Goal: Task Accomplishment & Management: Contribute content

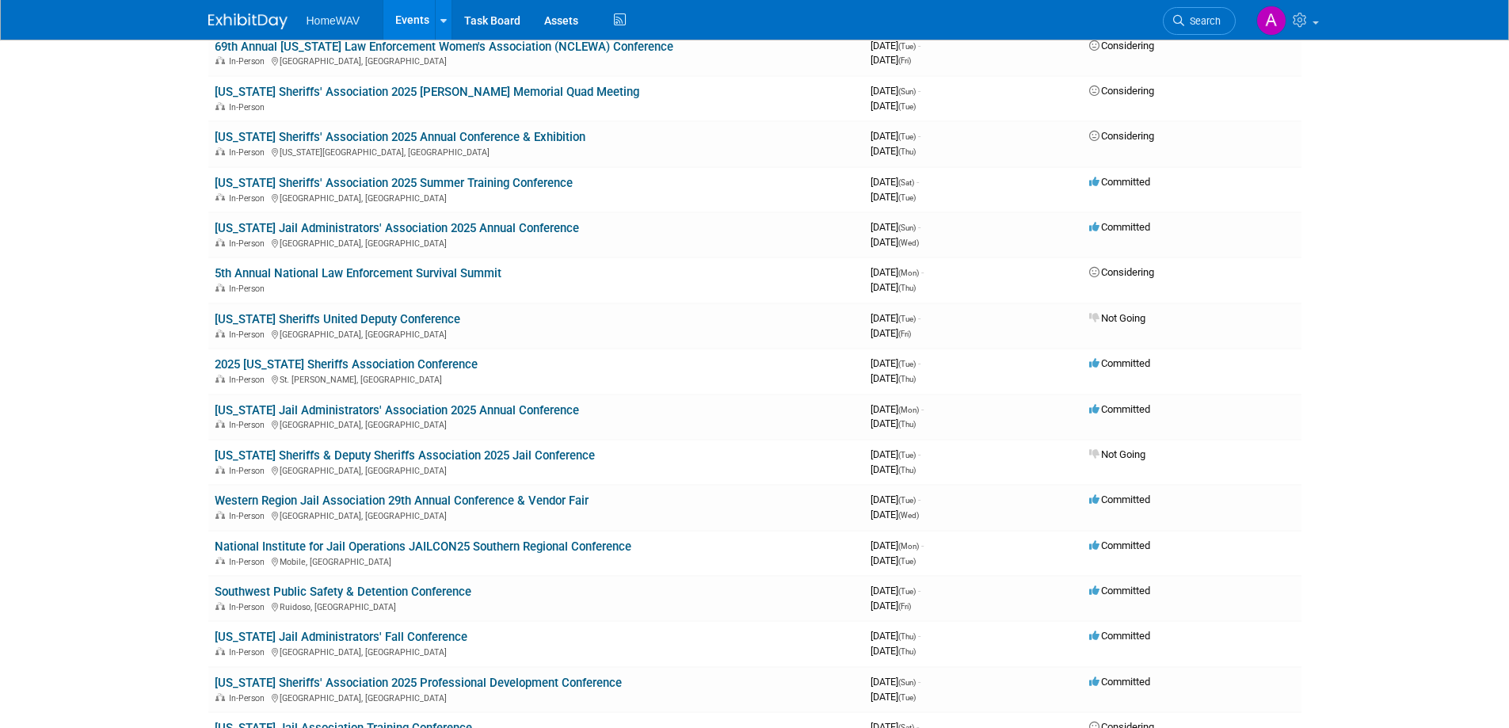
scroll to position [238, 0]
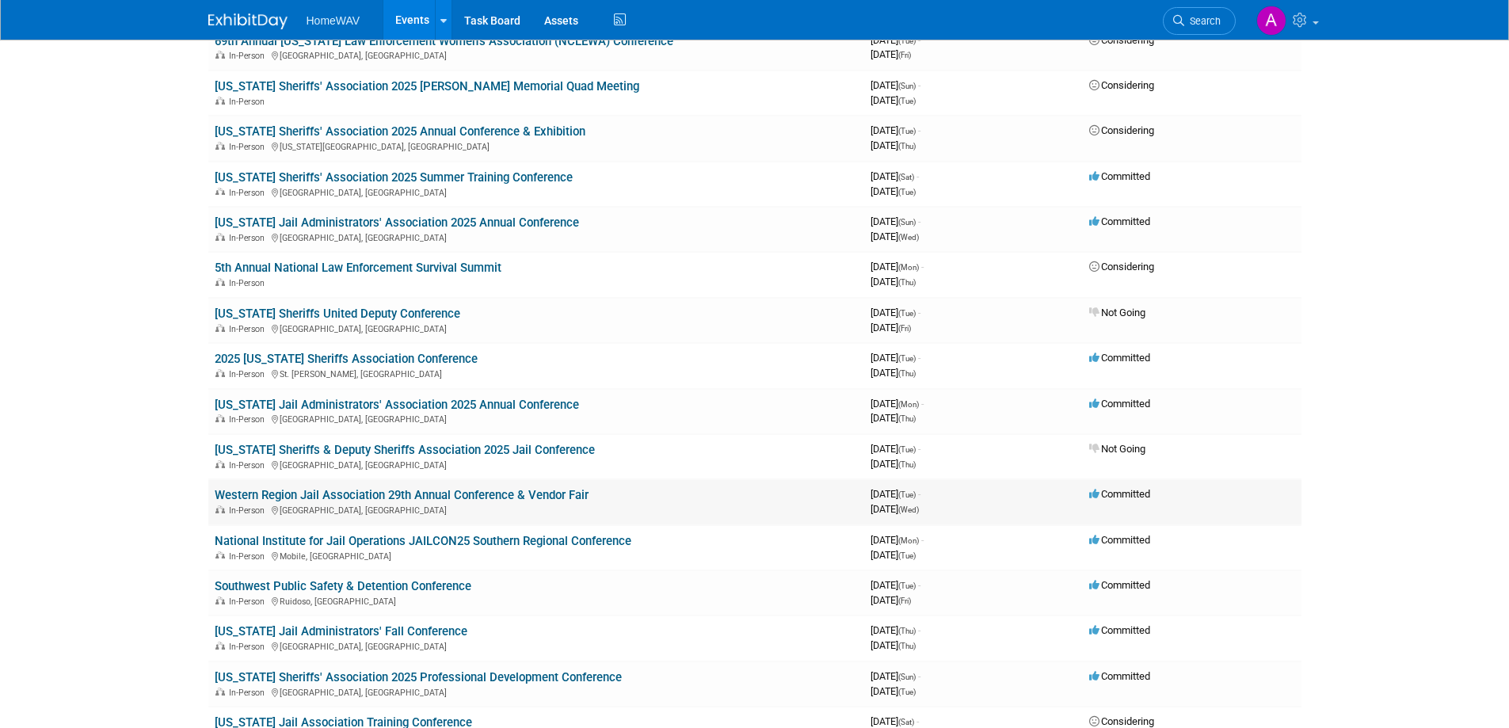
click at [310, 490] on link "Western Region Jail Association 29th Annual Conference & Vendor Fair" at bounding box center [402, 495] width 374 height 14
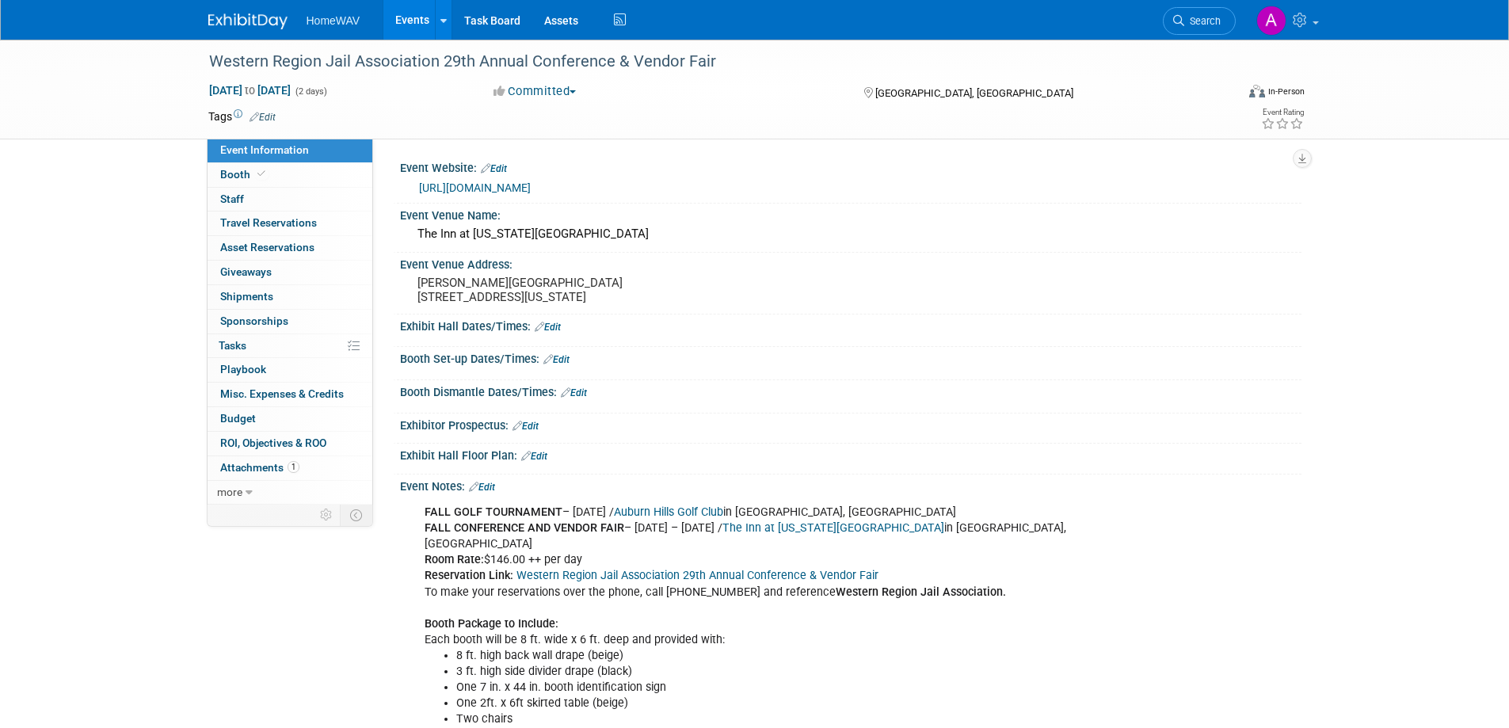
click at [531, 185] on link "https://www.mywrja.org/sponsorship-opportunities/" at bounding box center [475, 187] width 112 height 13
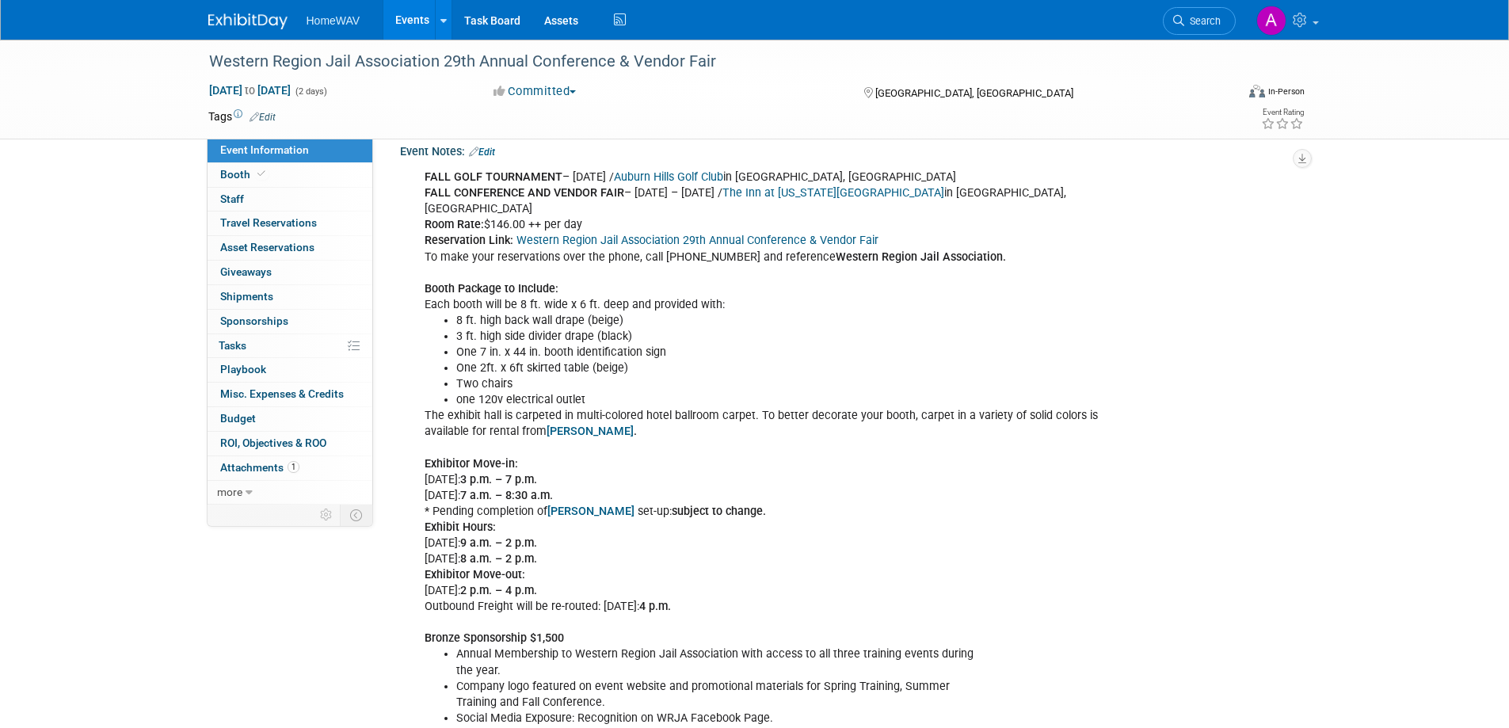
scroll to position [327, 0]
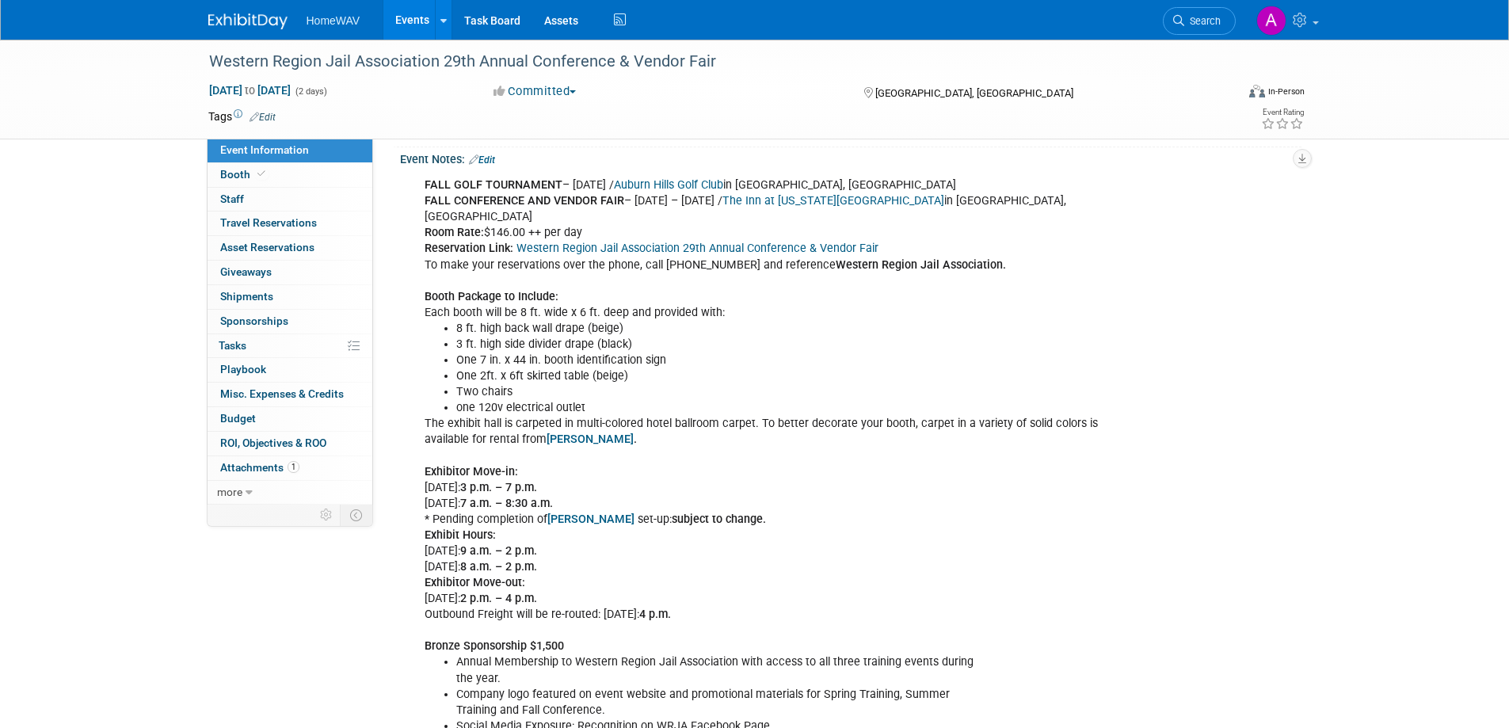
click at [741, 242] on link "Western Region Jail Association 29th Annual Conference & Vendor Fair" at bounding box center [697, 248] width 362 height 13
drag, startPoint x: 893, startPoint y: 248, endPoint x: 414, endPoint y: 244, distance: 478.3
click at [414, 244] on div "FALL GOLF TOURNAMENT – September 29, 2025 / Auburn Hills Golf Club in Riner, VA…" at bounding box center [770, 526] width 714 height 715
click at [513, 278] on div "FALL GOLF TOURNAMENT – September 29, 2025 / Auburn Hills Golf Club in Riner, VA…" at bounding box center [770, 526] width 714 height 715
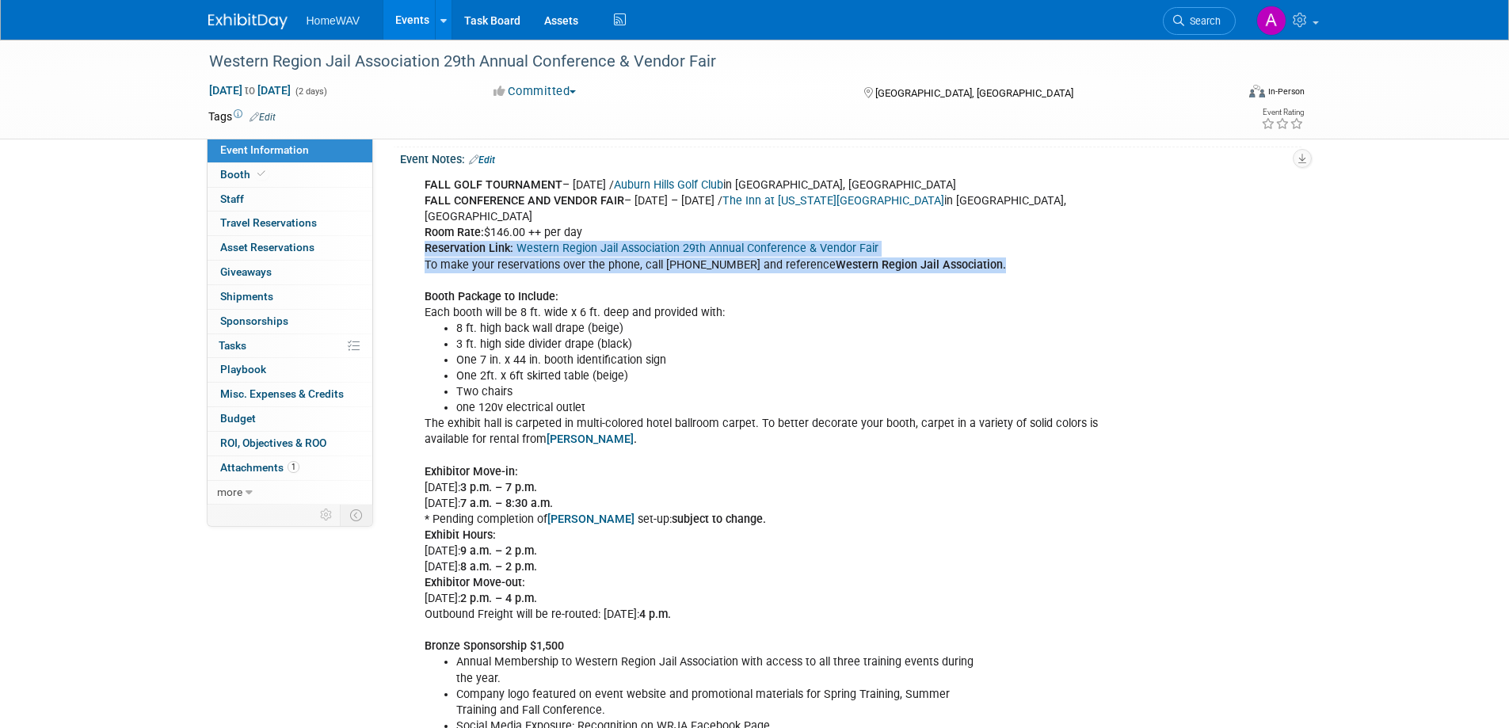
drag, startPoint x: 424, startPoint y: 244, endPoint x: 1028, endPoint y: 263, distance: 604.5
click at [1028, 263] on div "FALL GOLF TOURNAMENT – September 29, 2025 / Auburn Hills Golf Club in Riner, VA…" at bounding box center [770, 526] width 714 height 715
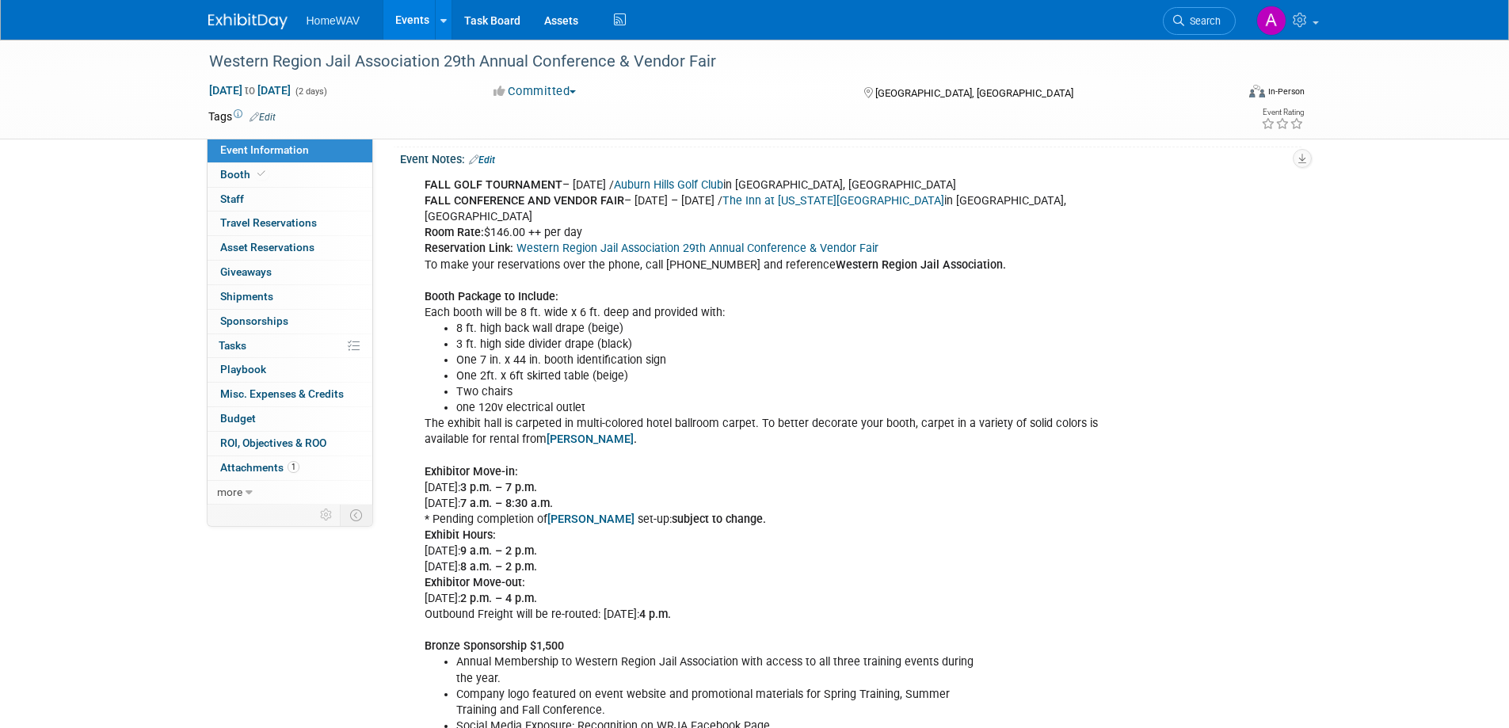
click at [683, 300] on div "FALL GOLF TOURNAMENT – September 29, 2025 / Auburn Hills Golf Club in Riner, VA…" at bounding box center [770, 526] width 714 height 715
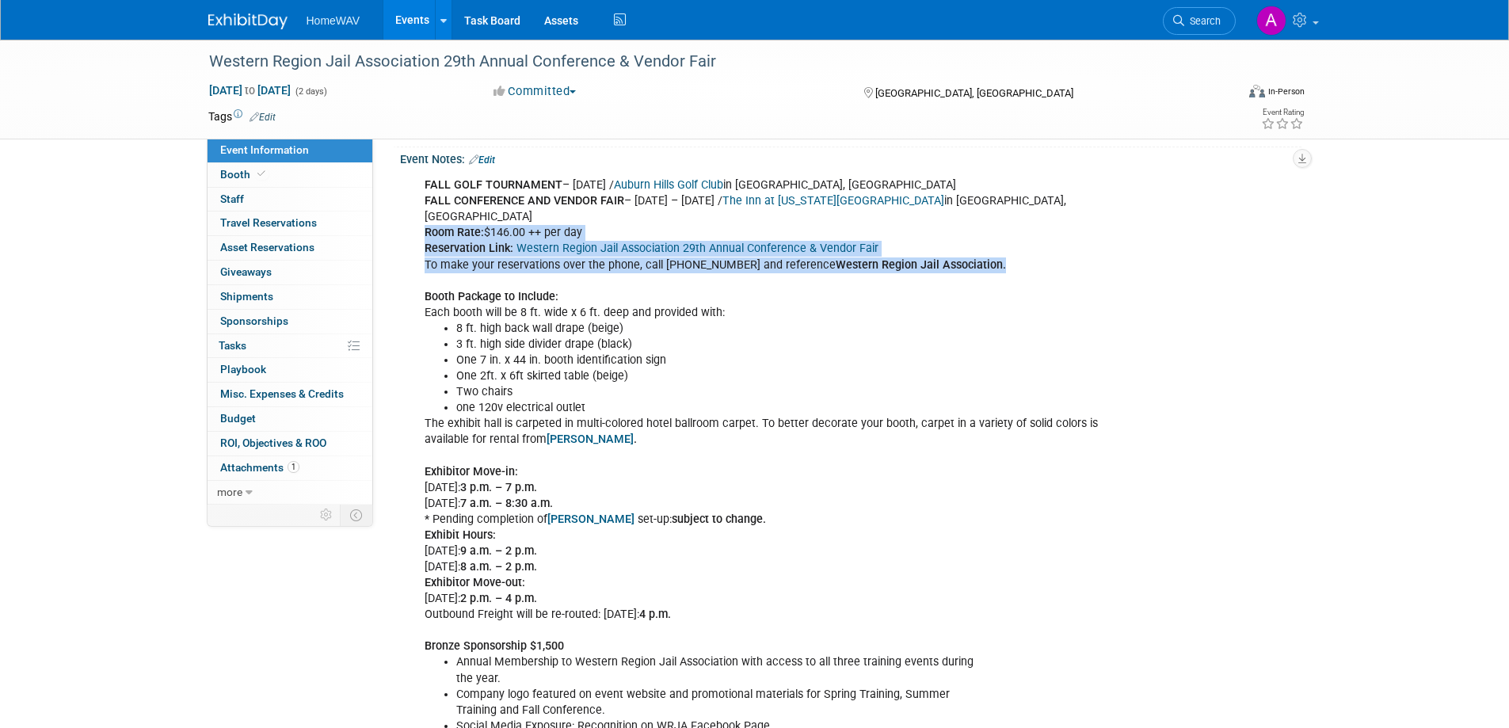
drag, startPoint x: 421, startPoint y: 230, endPoint x: 1034, endPoint y: 257, distance: 614.4
click at [1034, 257] on div "FALL GOLF TOURNAMENT – September 29, 2025 / Auburn Hills Golf Club in Riner, VA…" at bounding box center [770, 526] width 714 height 715
copy div "Room Rate: $146.00 ++ per day Reservation Link: Western Region Jail Association…"
click at [508, 249] on b "Reservation Link:" at bounding box center [468, 248] width 89 height 13
drag, startPoint x: 423, startPoint y: 229, endPoint x: 1010, endPoint y: 268, distance: 588.1
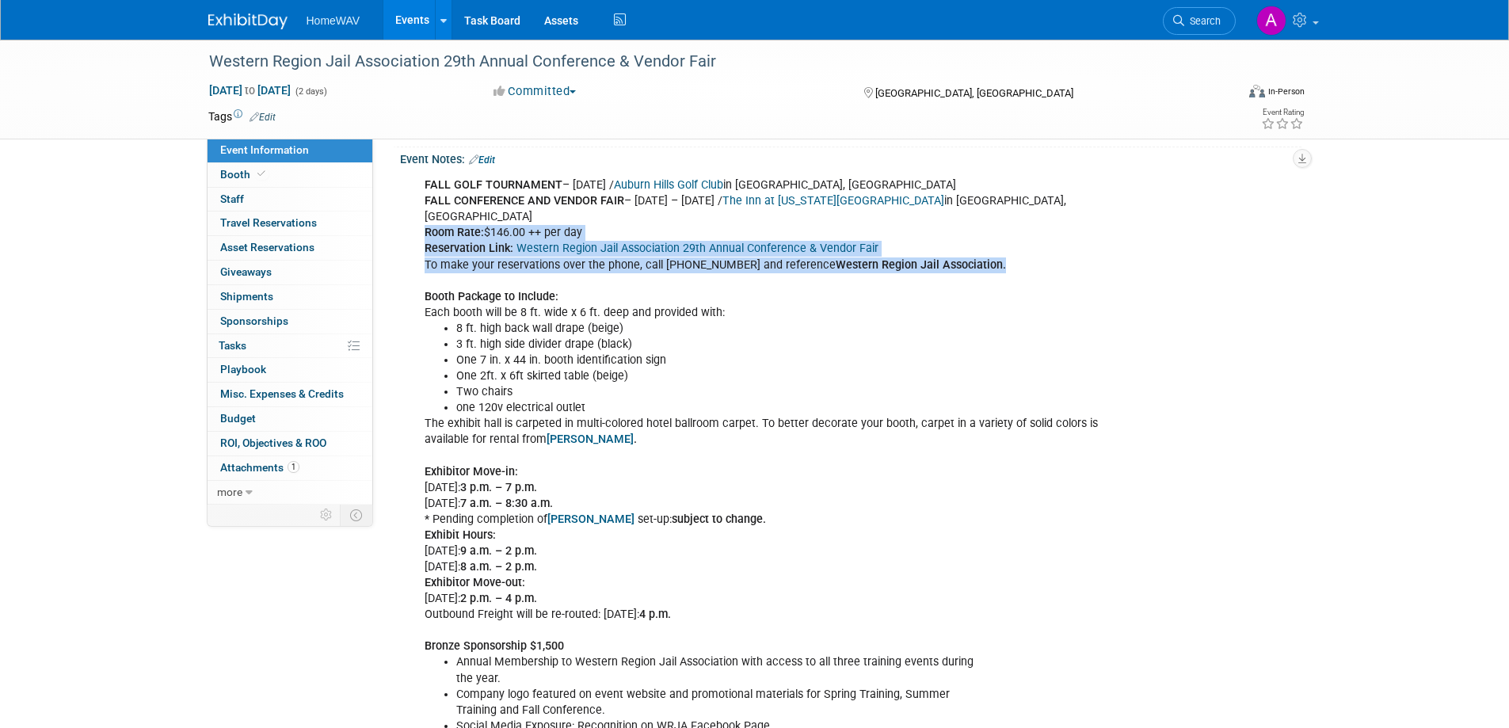
click at [1010, 268] on div "FALL GOLF TOURNAMENT – September 29, 2025 / Auburn Hills Golf Club in Riner, VA…" at bounding box center [770, 526] width 714 height 715
copy div "Room Rate: $146.00 ++ per day Reservation Link: Western Region Jail Association…"
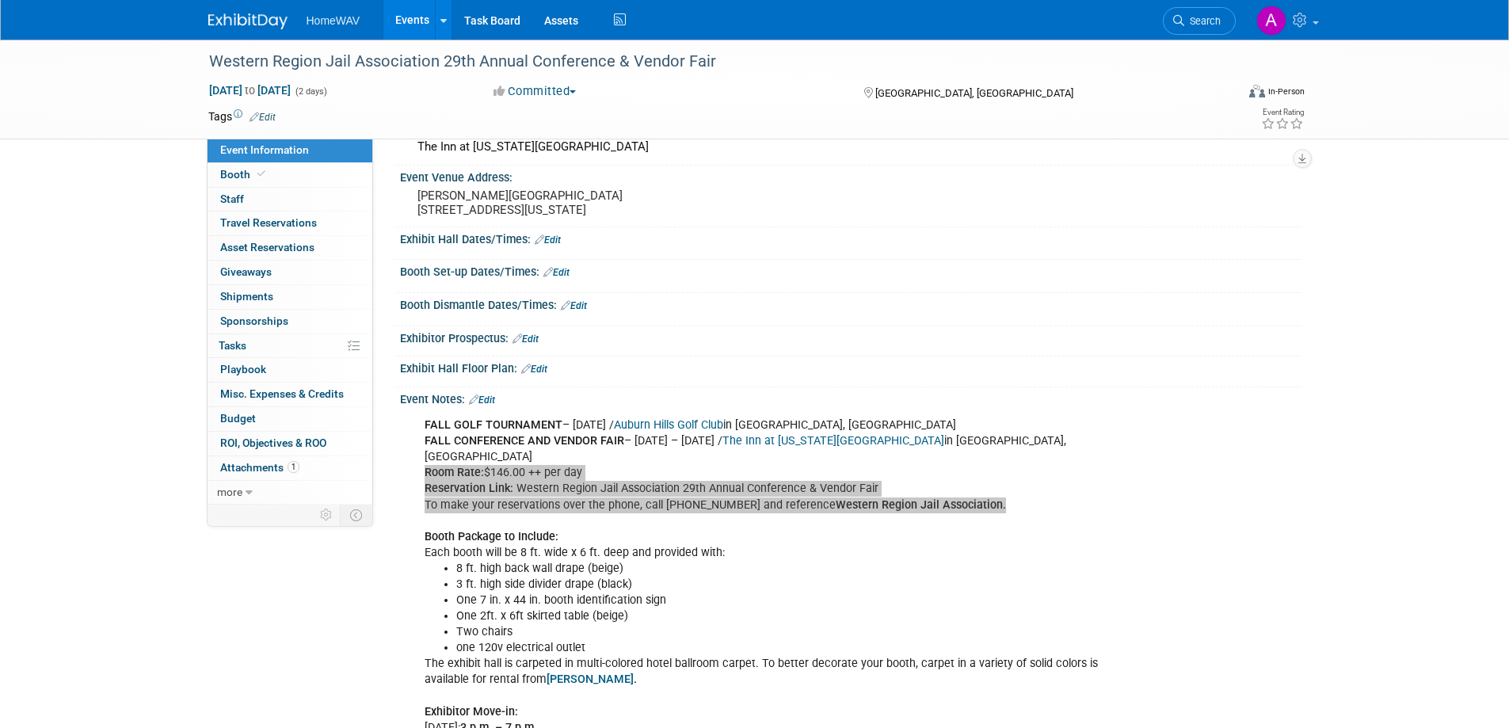
scroll to position [0, 0]
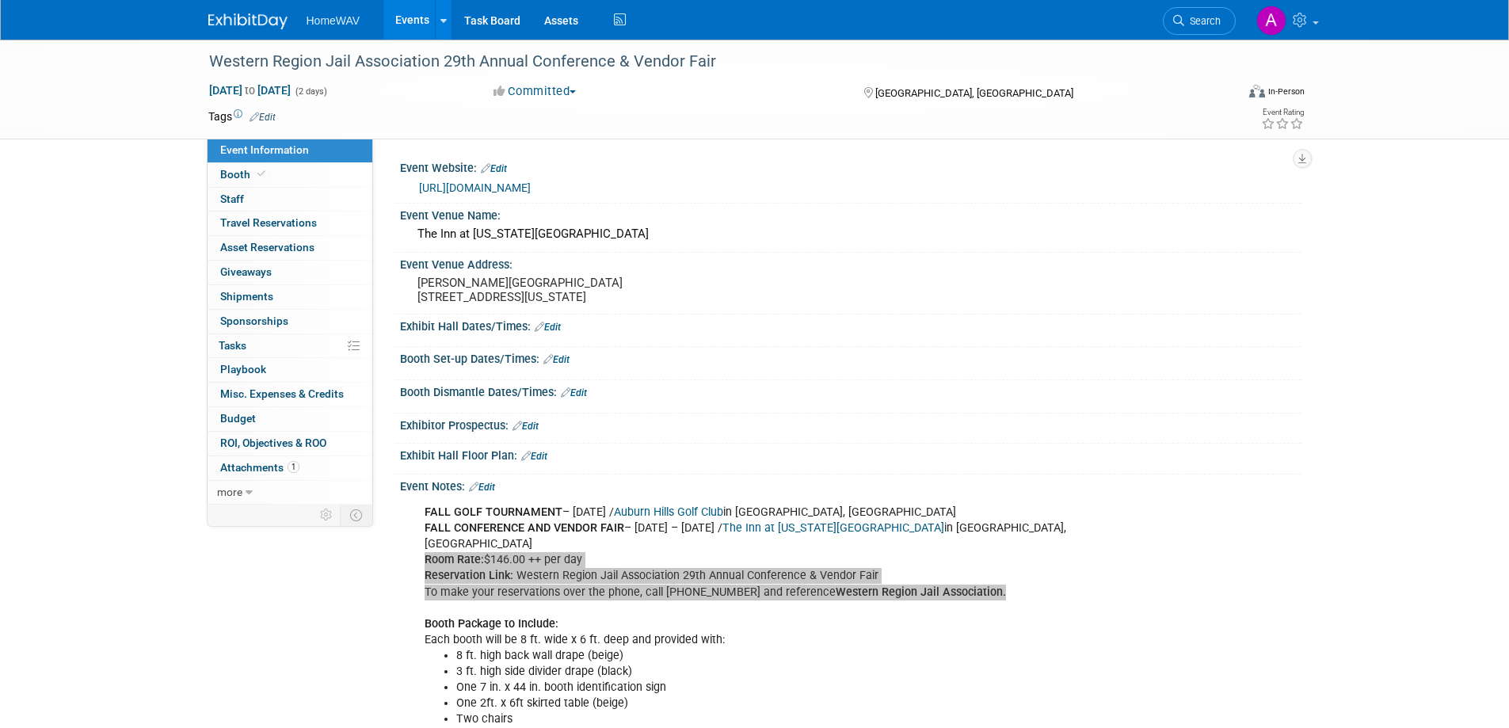
click at [419, 13] on link "Events" at bounding box center [412, 20] width 58 height 40
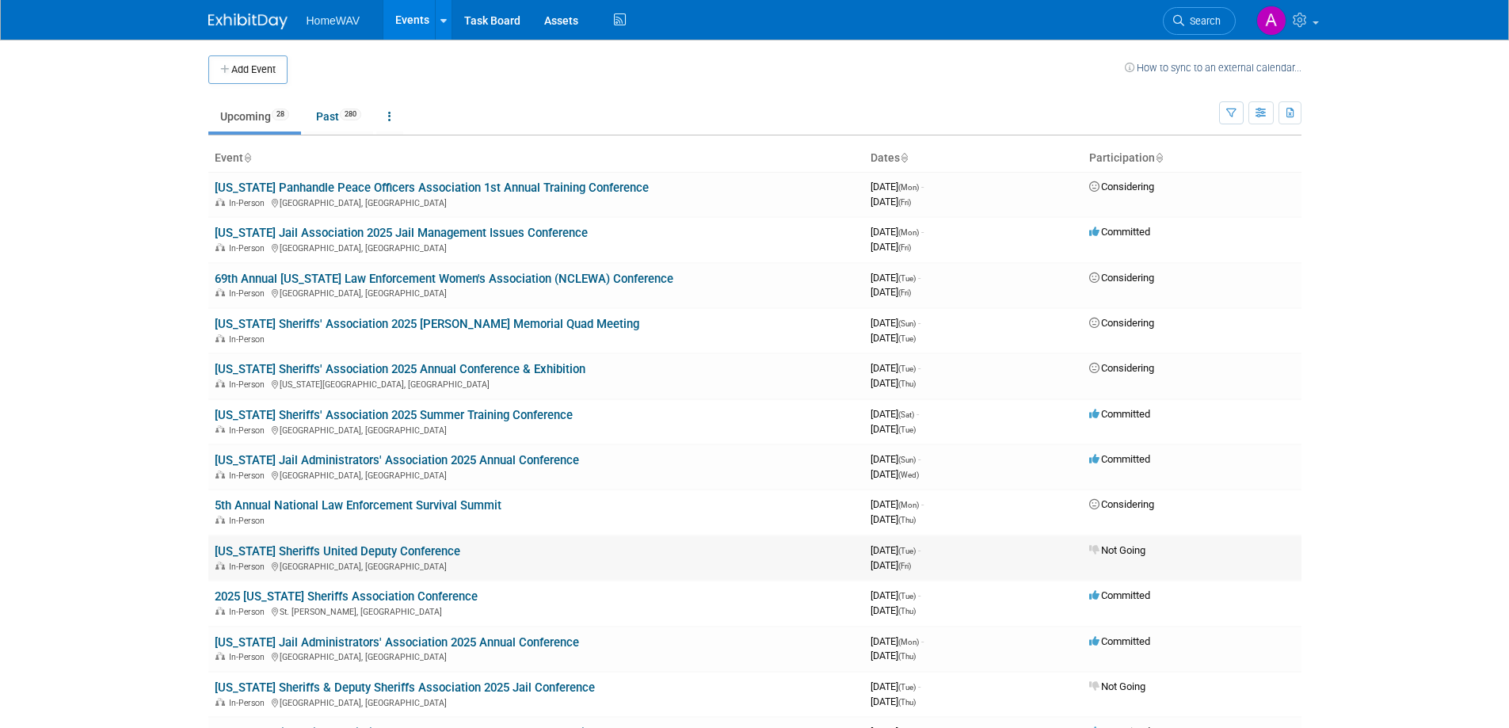
scroll to position [79, 0]
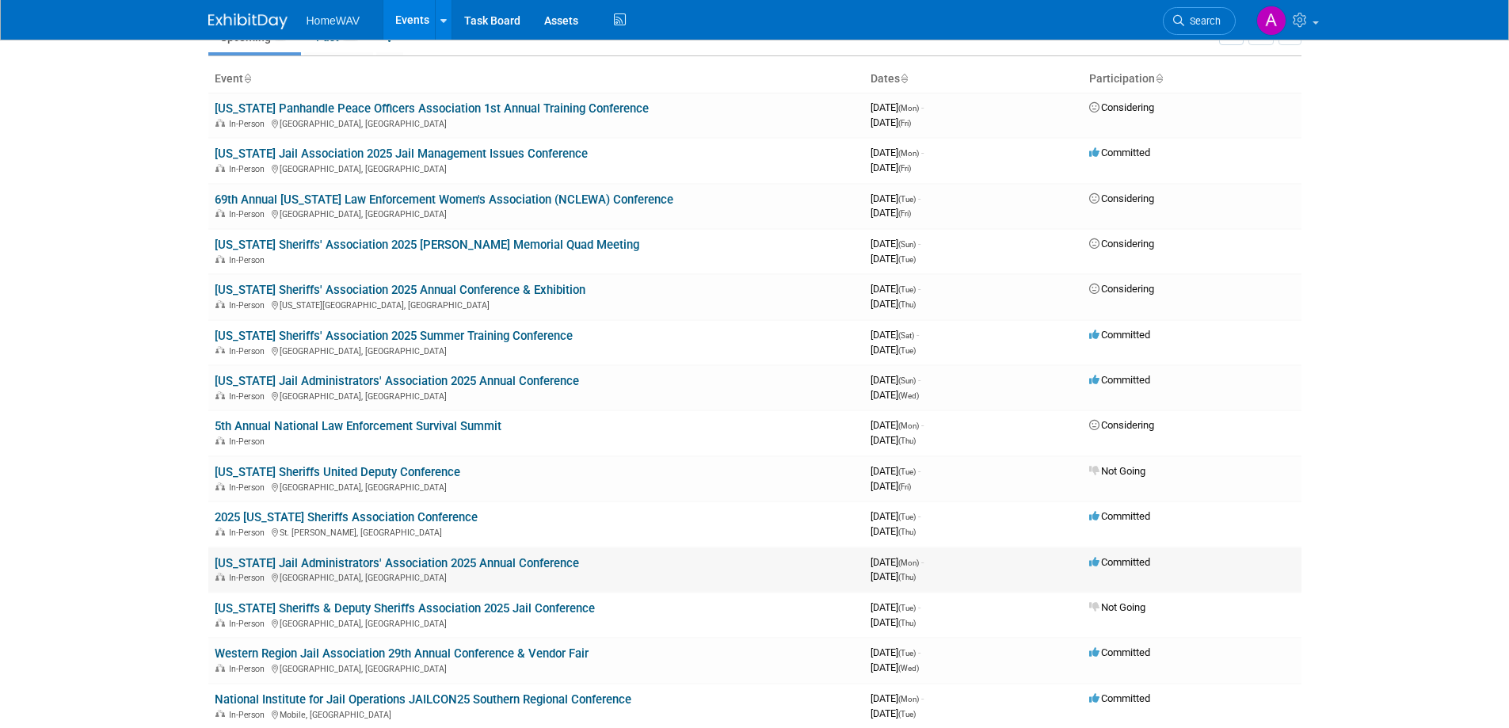
click at [425, 559] on link "[US_STATE] Jail Administrators' Association 2025 Annual Conference" at bounding box center [397, 563] width 364 height 14
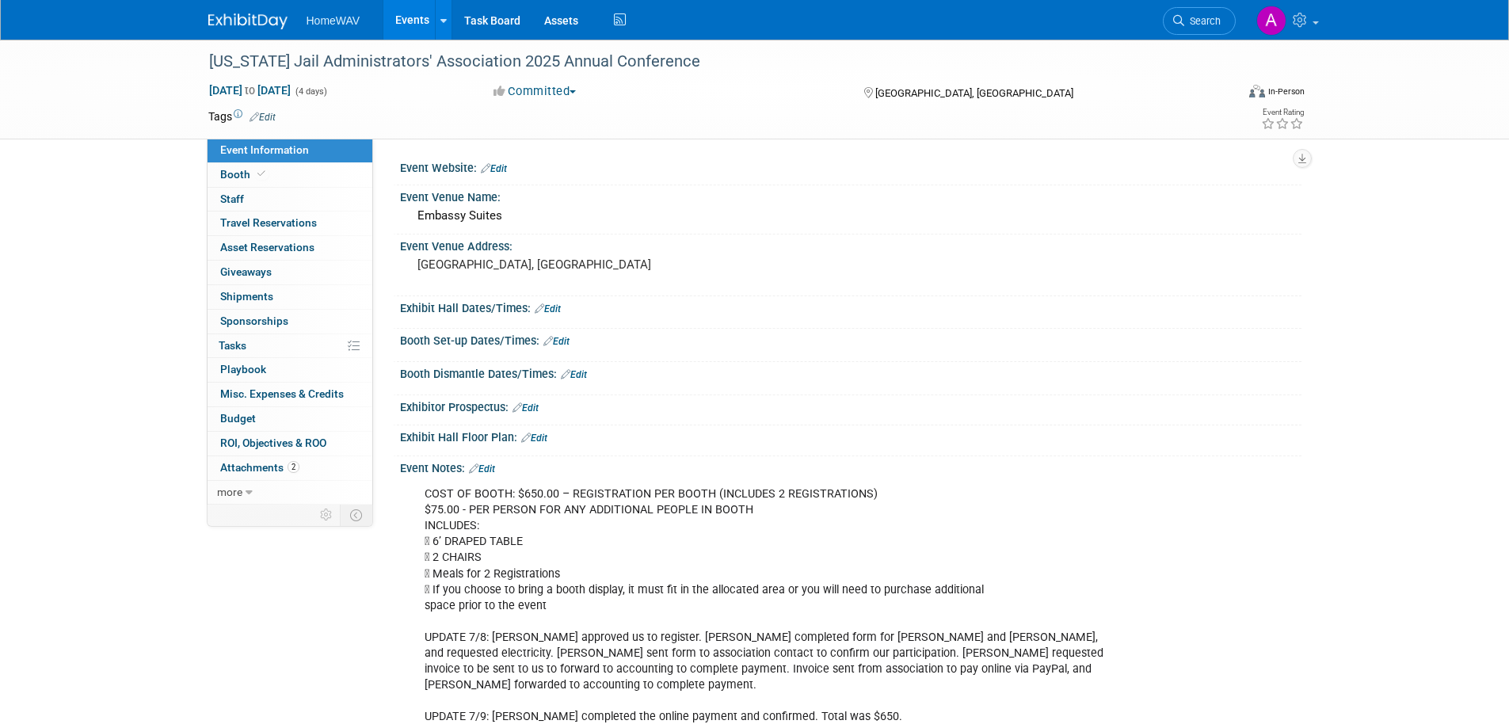
click at [406, 15] on link "Events" at bounding box center [412, 20] width 58 height 40
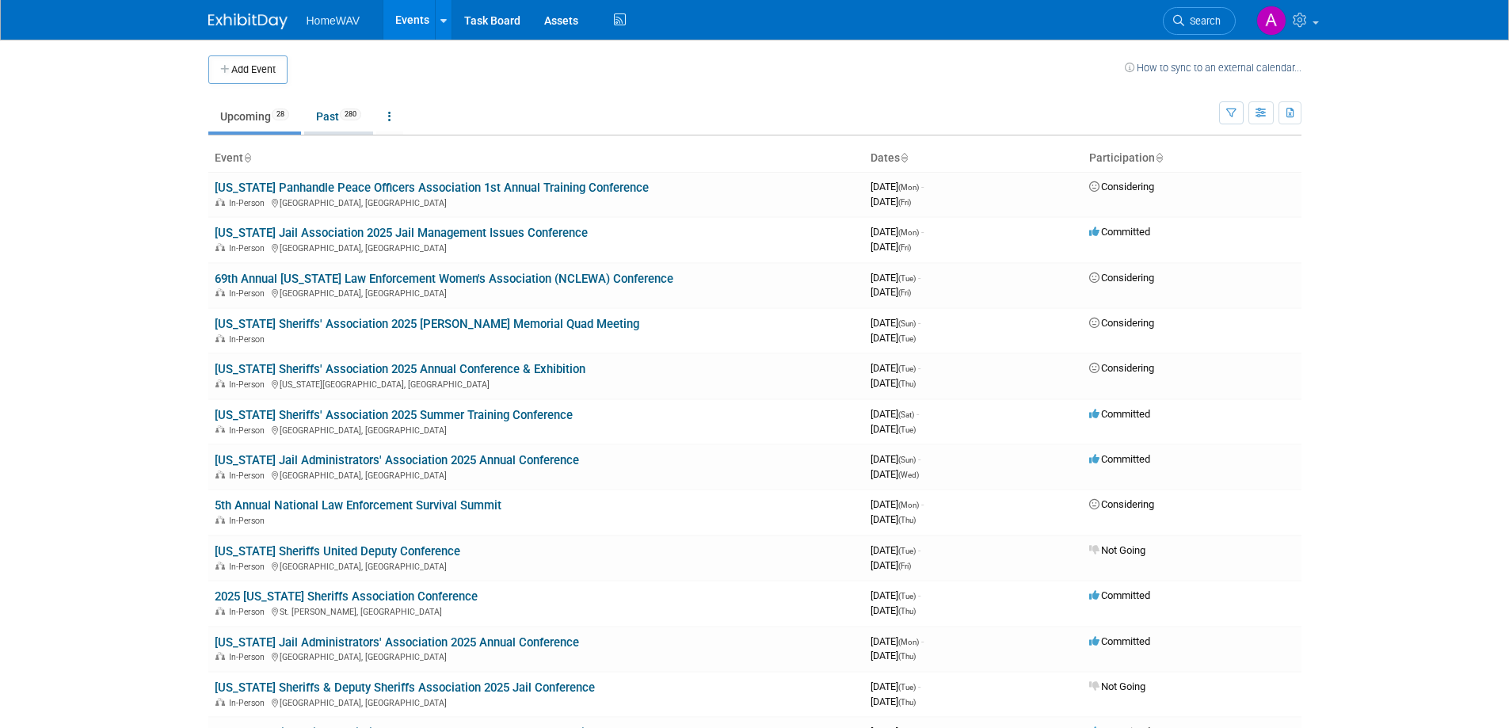
click at [352, 120] on link "Past 280" at bounding box center [338, 116] width 69 height 30
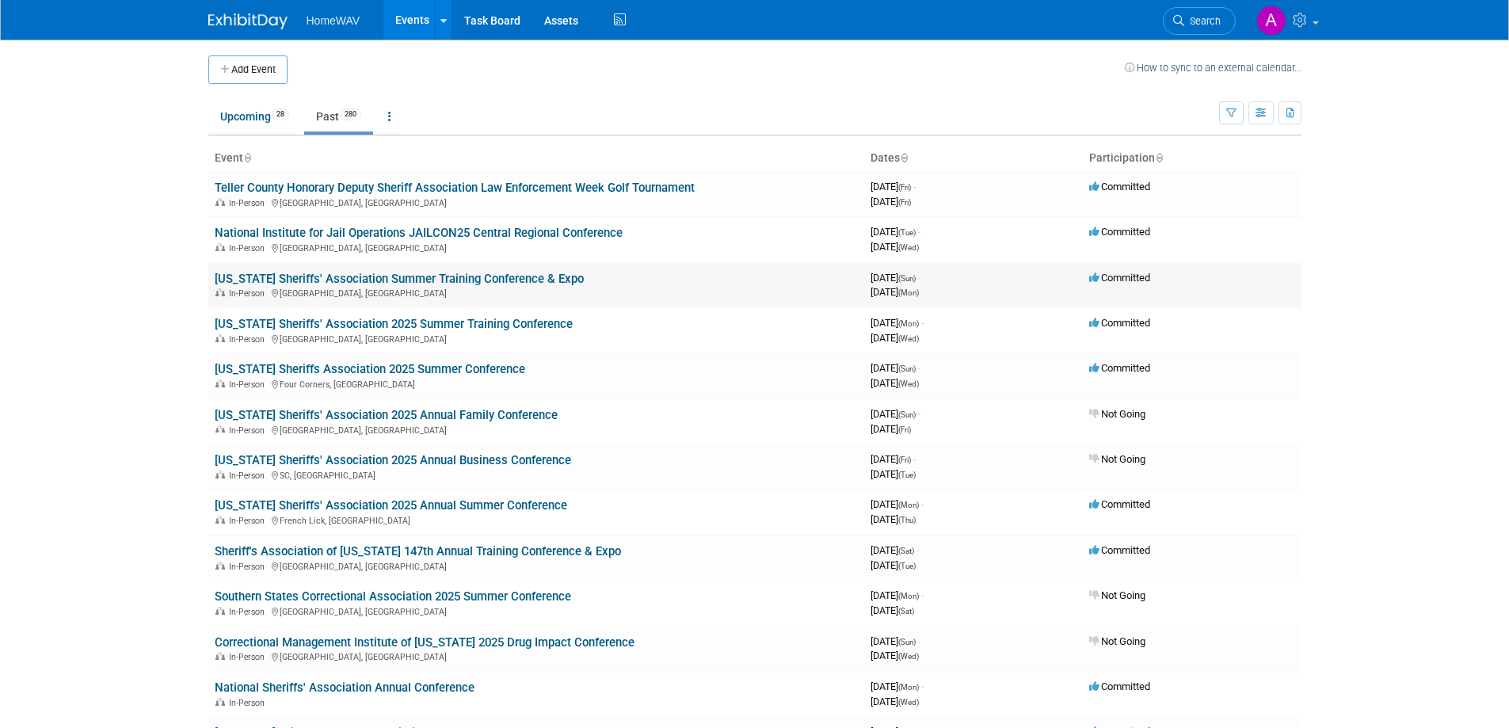
click at [329, 276] on link "Missouri Sheriffs' Association Summer Training Conference & Expo" at bounding box center [399, 279] width 369 height 14
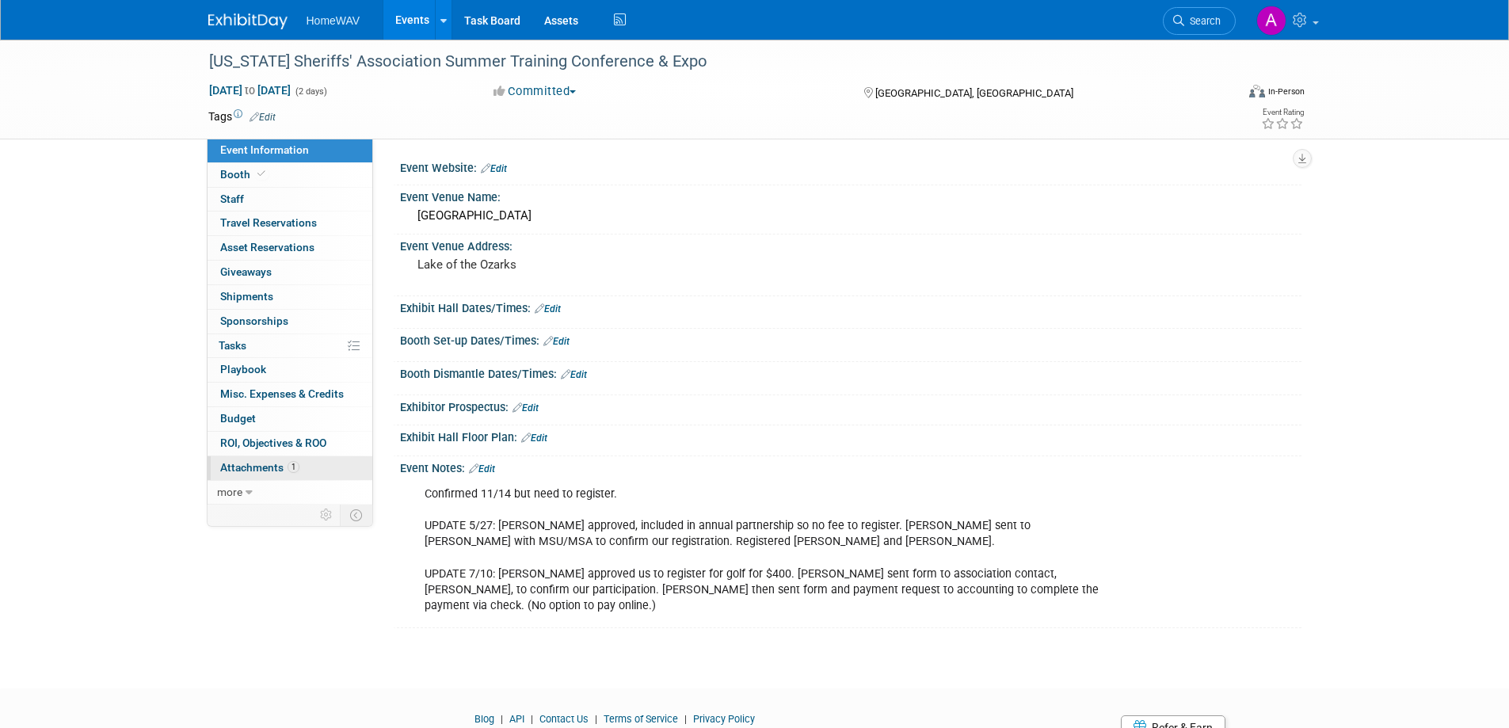
click at [277, 470] on span "Attachments 1" at bounding box center [259, 467] width 79 height 13
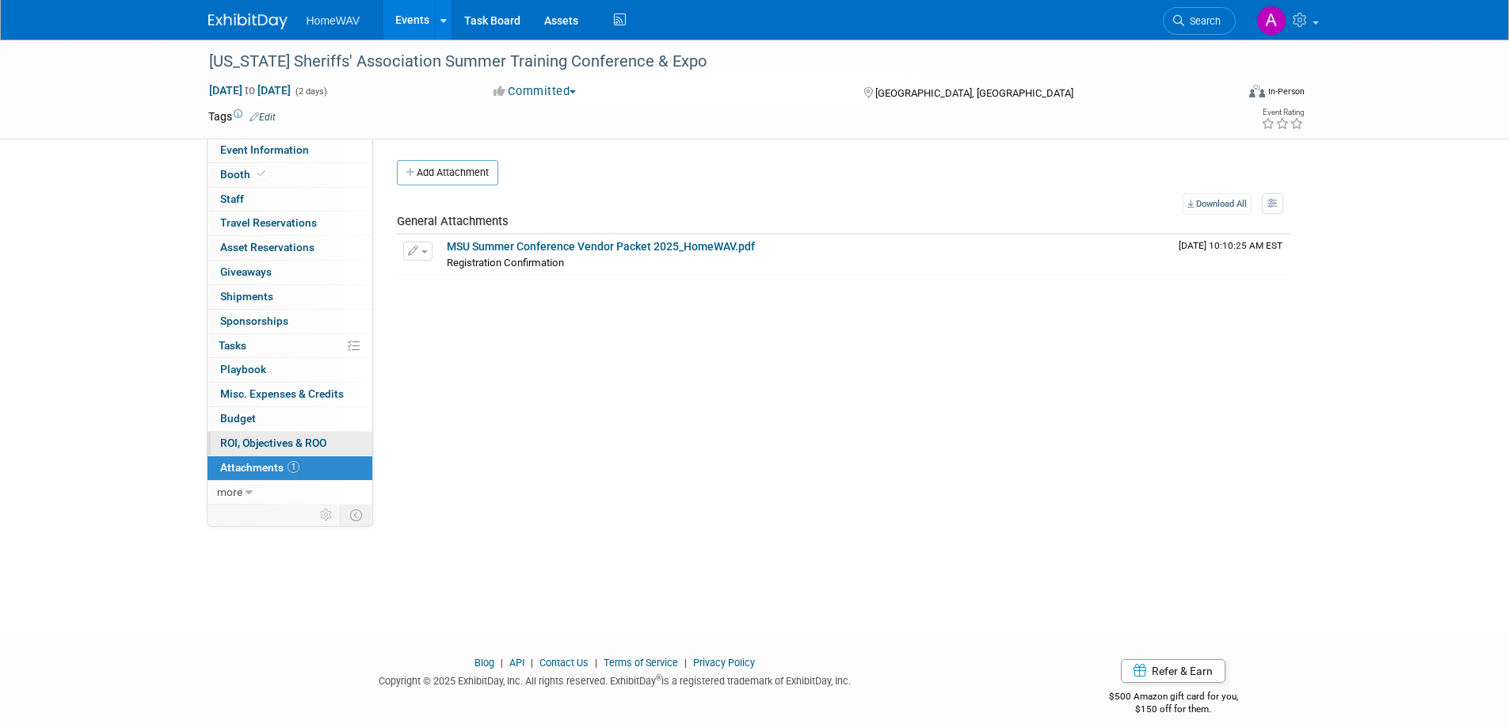
click at [283, 437] on span "ROI, Objectives & ROO 0" at bounding box center [273, 442] width 106 height 13
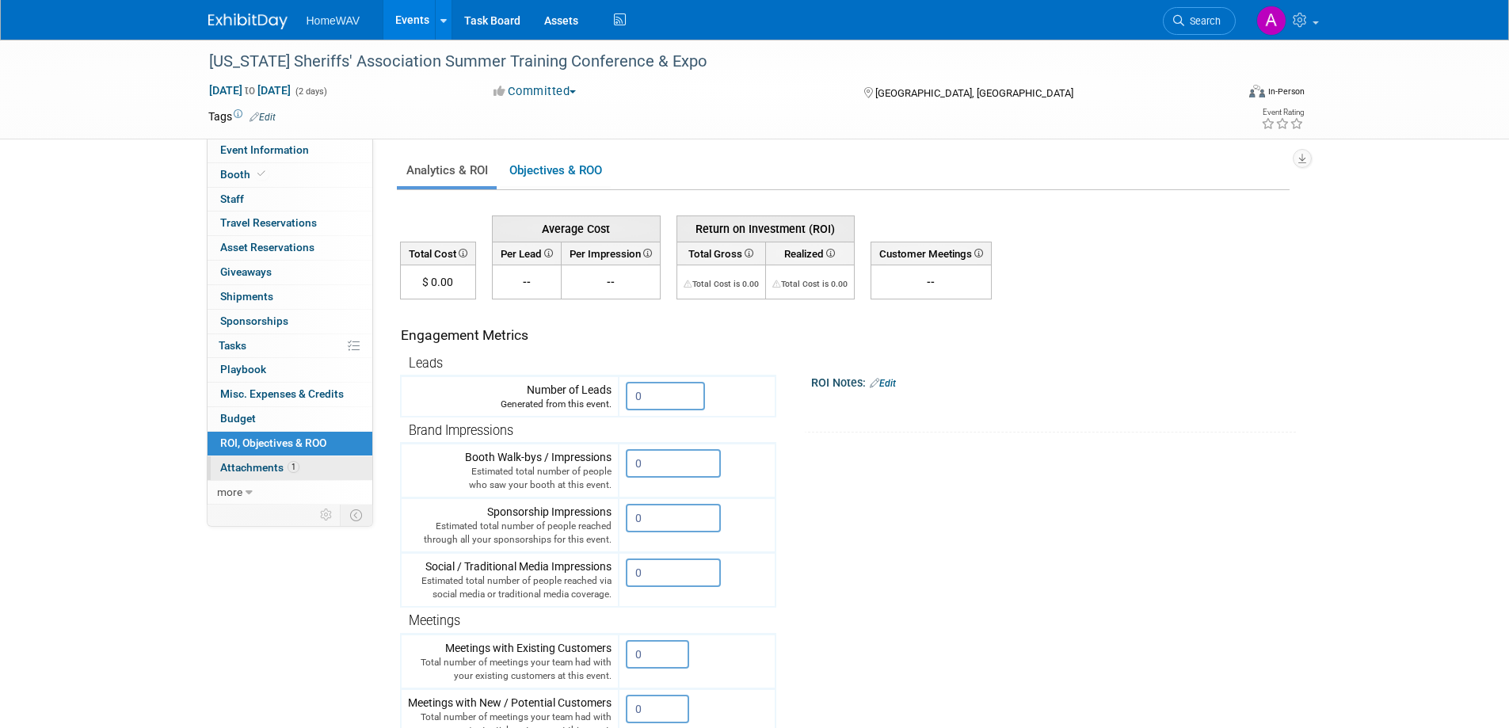
click at [277, 466] on span "Attachments 1" at bounding box center [259, 467] width 79 height 13
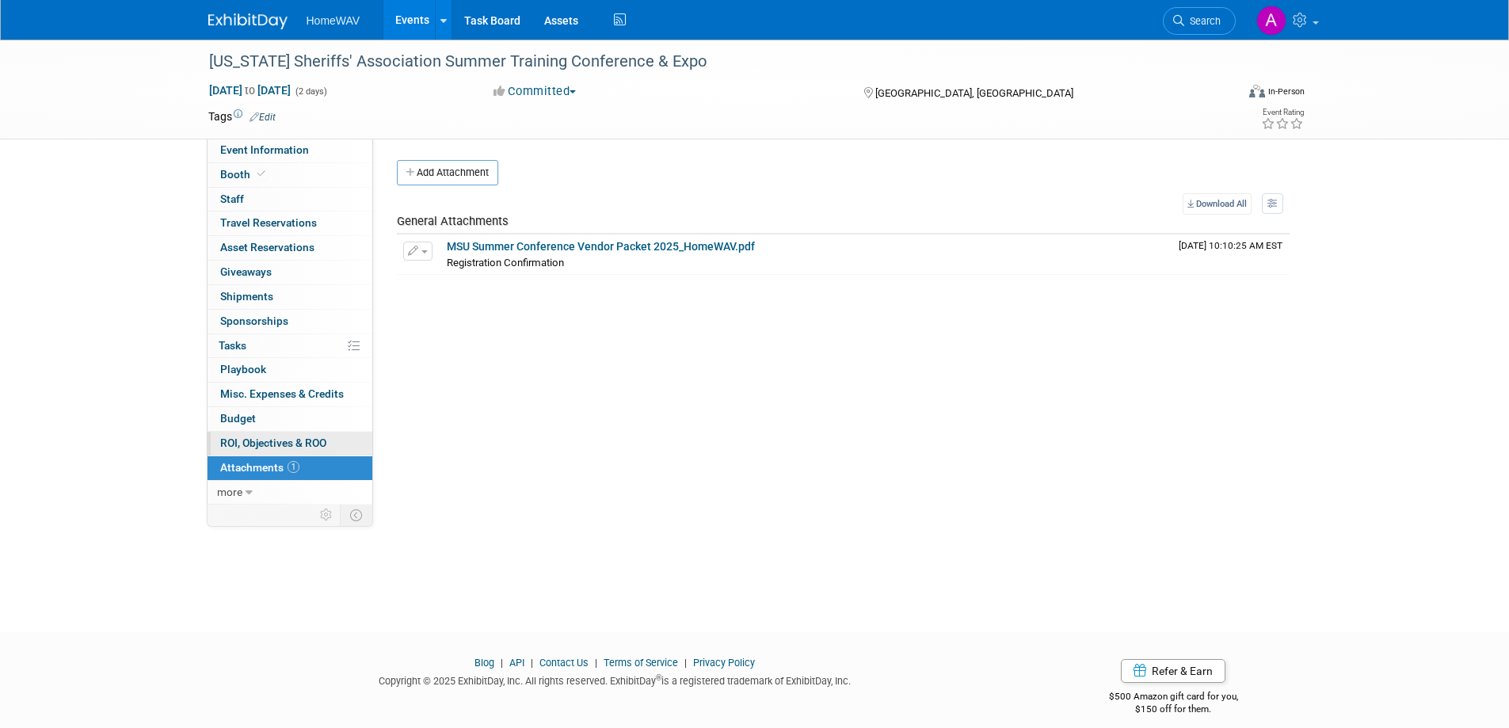
click at [308, 435] on link "0 ROI, Objectives & ROO 0" at bounding box center [289, 444] width 165 height 24
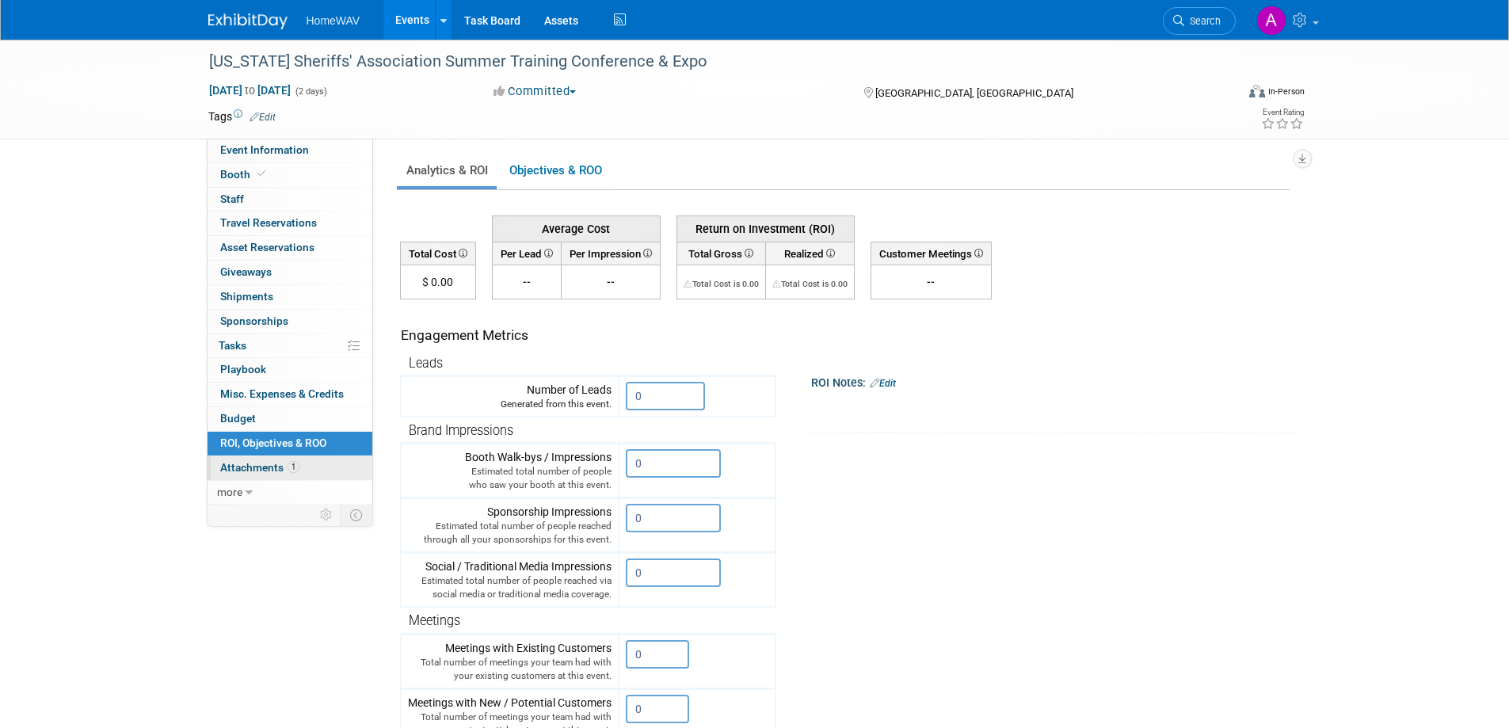
click at [282, 463] on span "Attachments 1" at bounding box center [259, 467] width 79 height 13
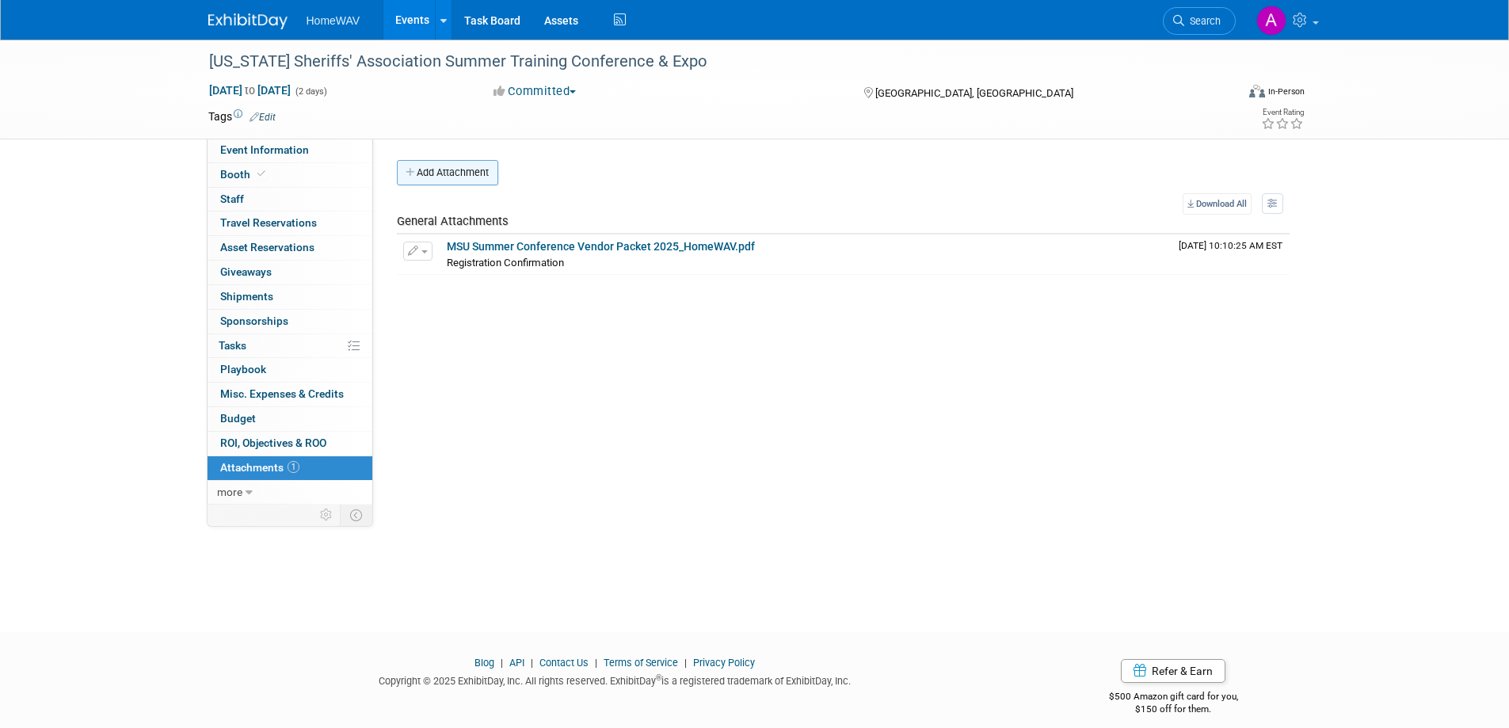
click at [459, 171] on button "Add Attachment" at bounding box center [447, 172] width 101 height 25
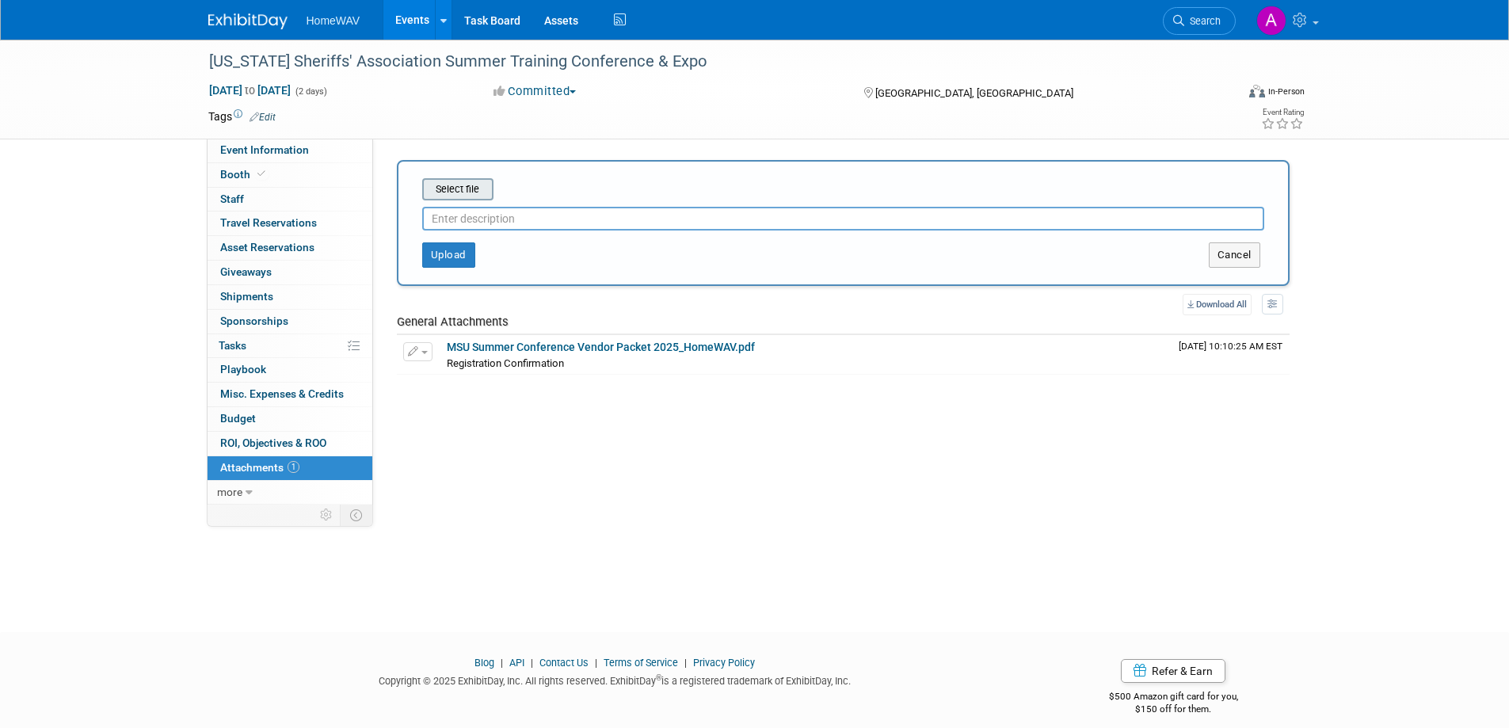
click at [475, 196] on input "file" at bounding box center [397, 189] width 188 height 19
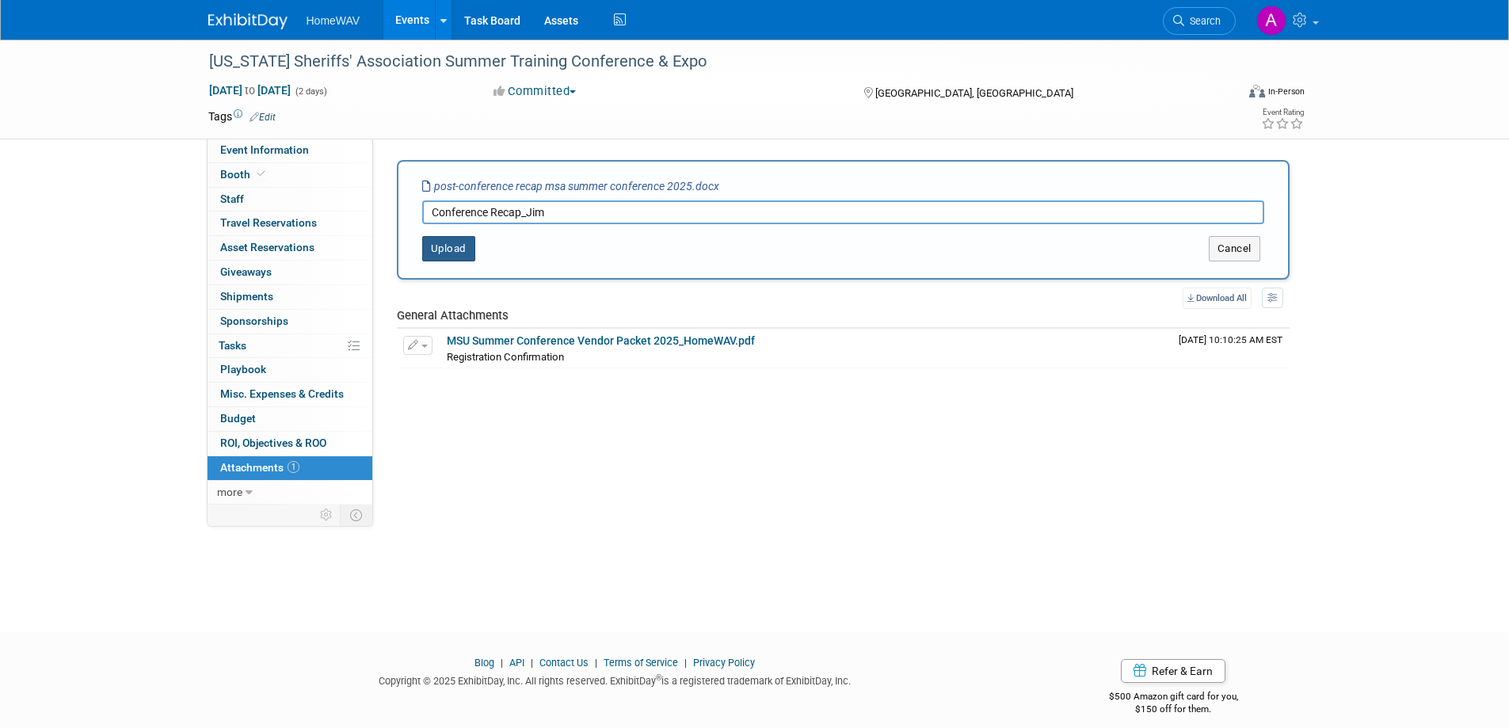
type input "Conference Recap_Jim"
click at [447, 251] on button "Upload" at bounding box center [448, 248] width 53 height 25
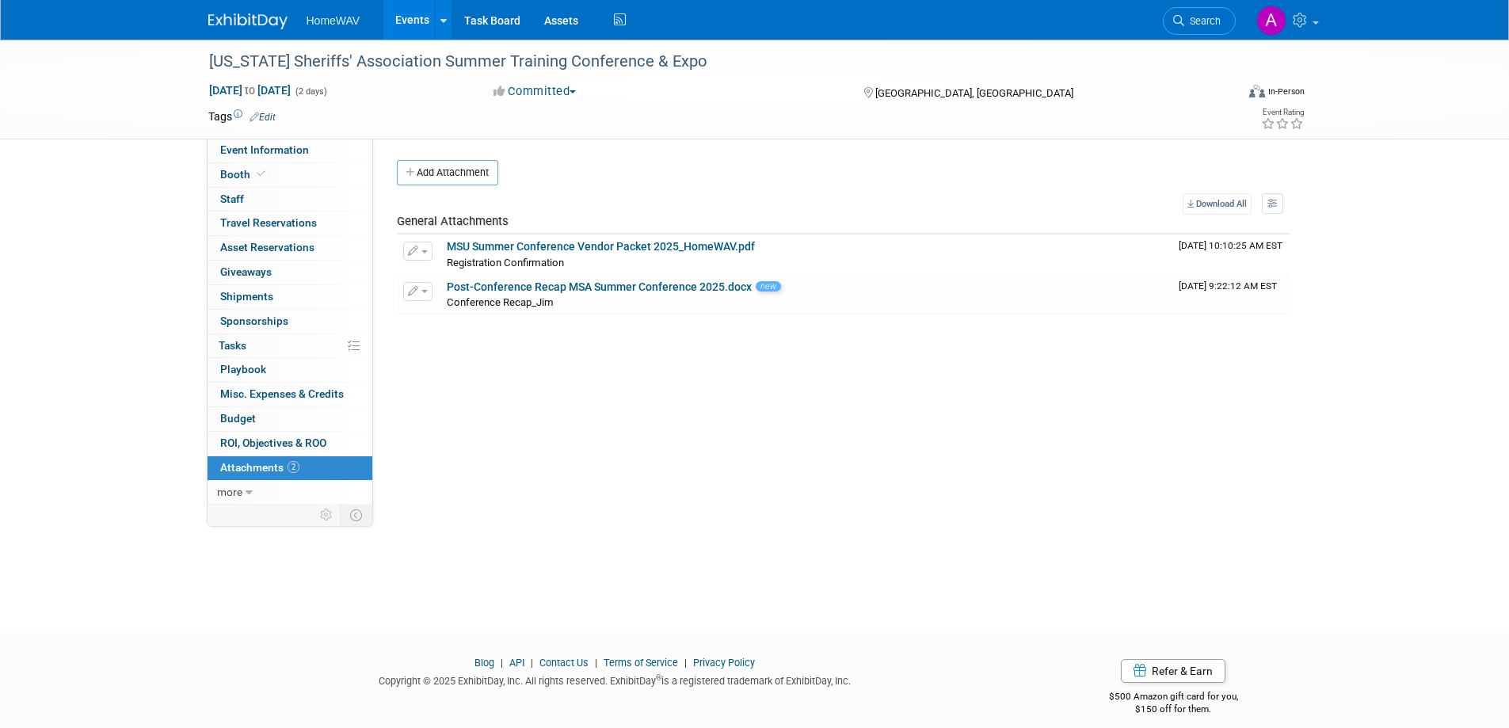
click at [398, 19] on link "Events" at bounding box center [412, 20] width 58 height 40
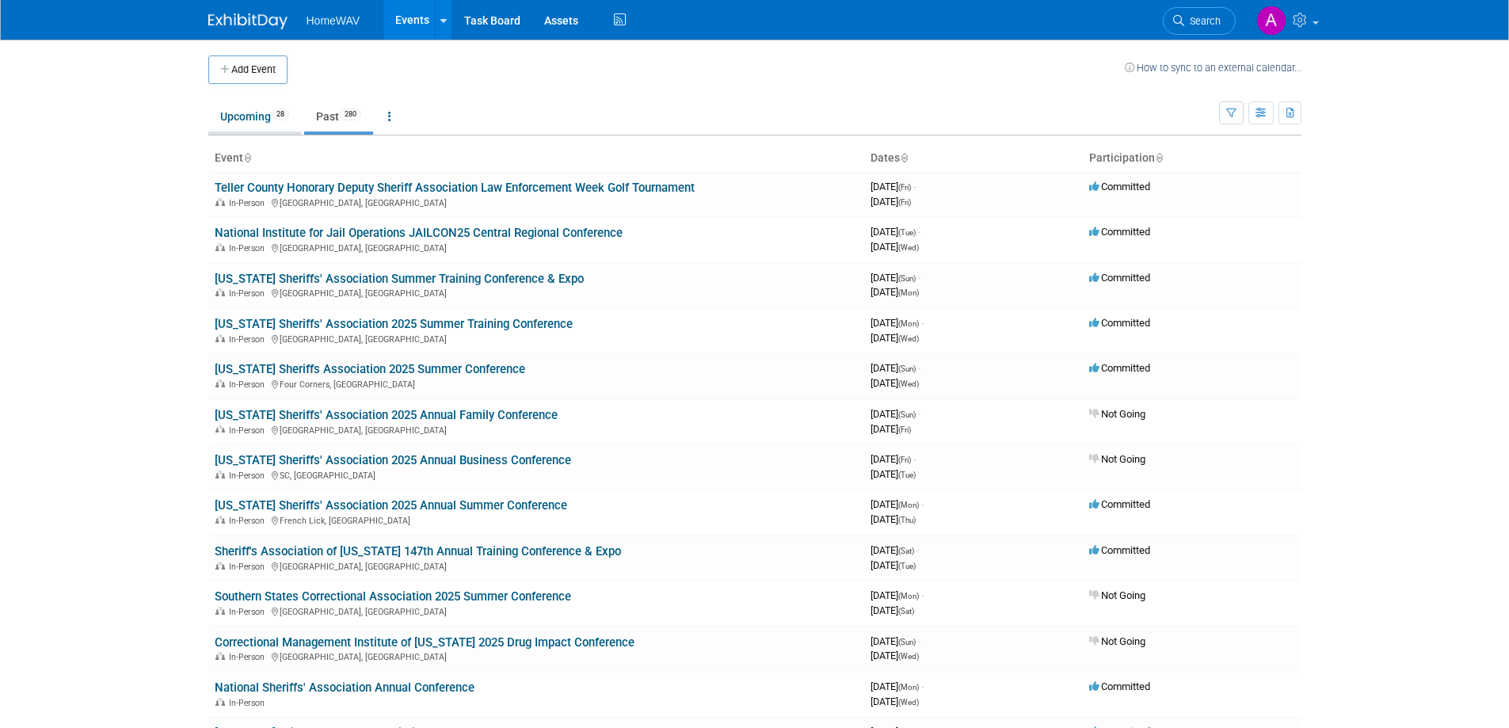
click at [250, 124] on link "Upcoming 28" at bounding box center [254, 116] width 93 height 30
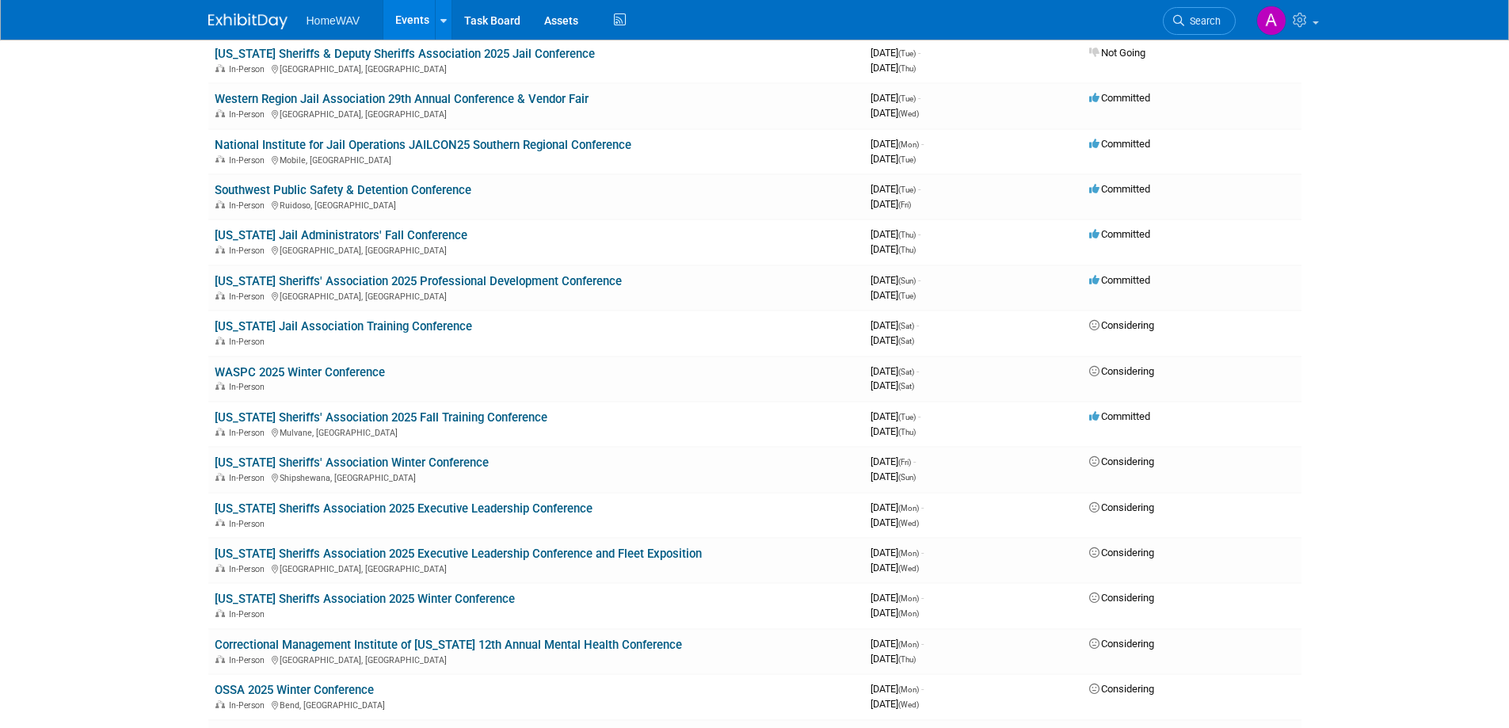
scroll to position [713, 0]
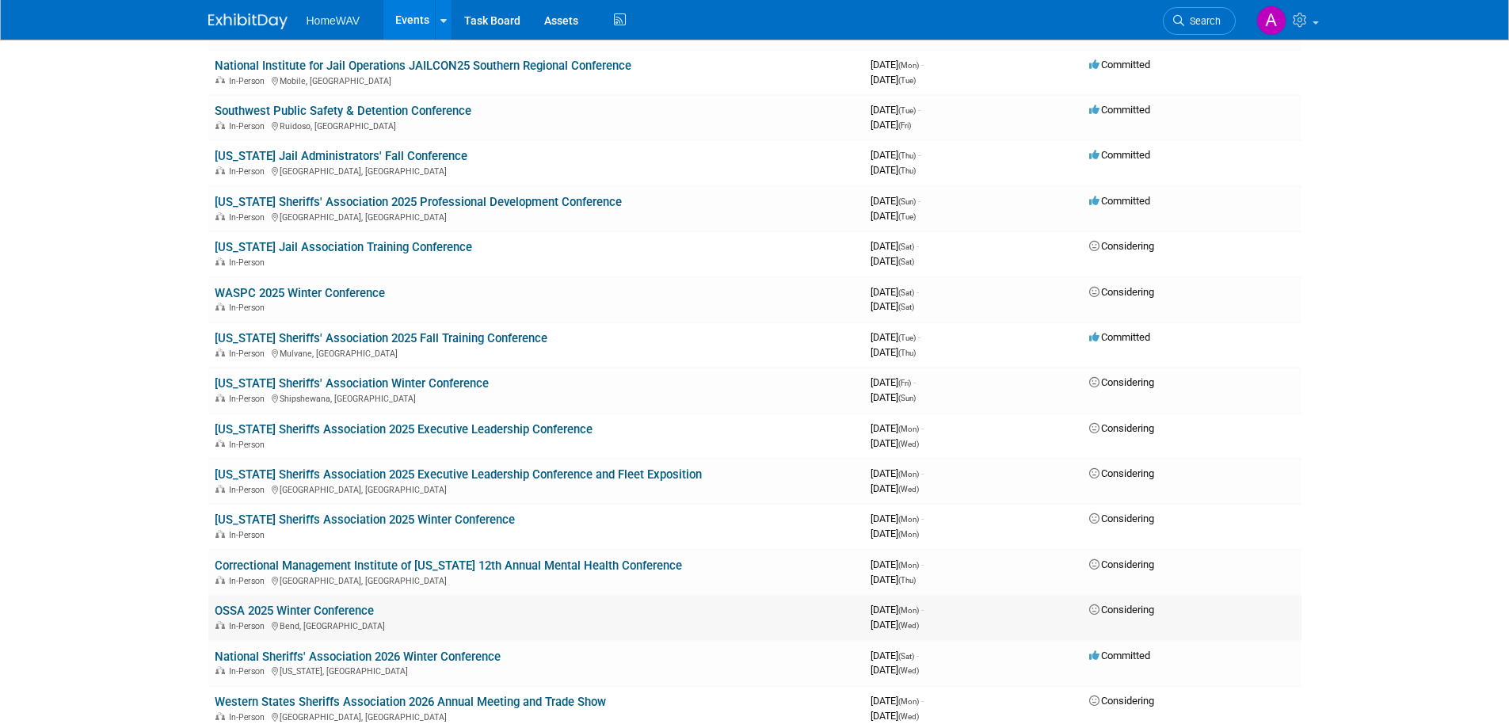
click at [316, 604] on link "OSSA 2025 Winter Conference" at bounding box center [294, 610] width 159 height 14
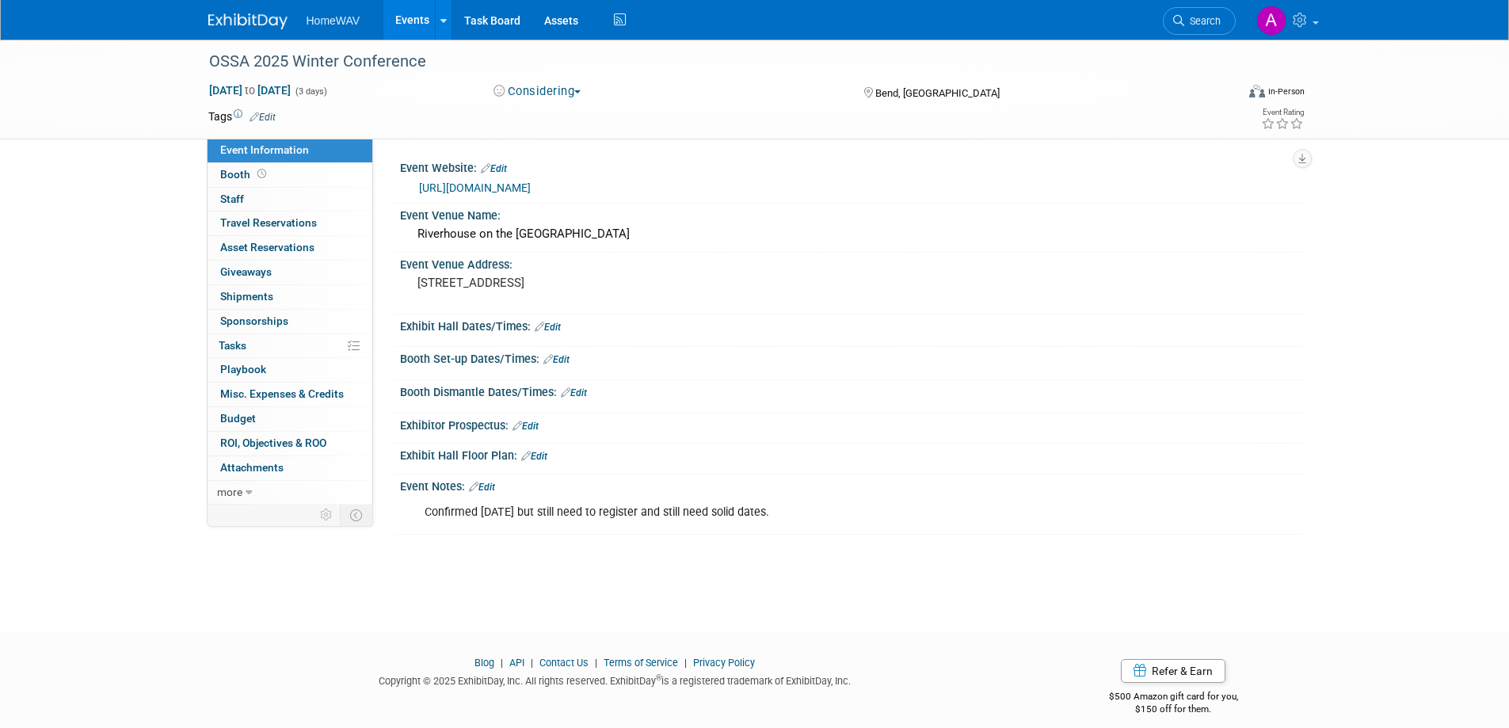
click at [411, 19] on link "Events" at bounding box center [412, 20] width 58 height 40
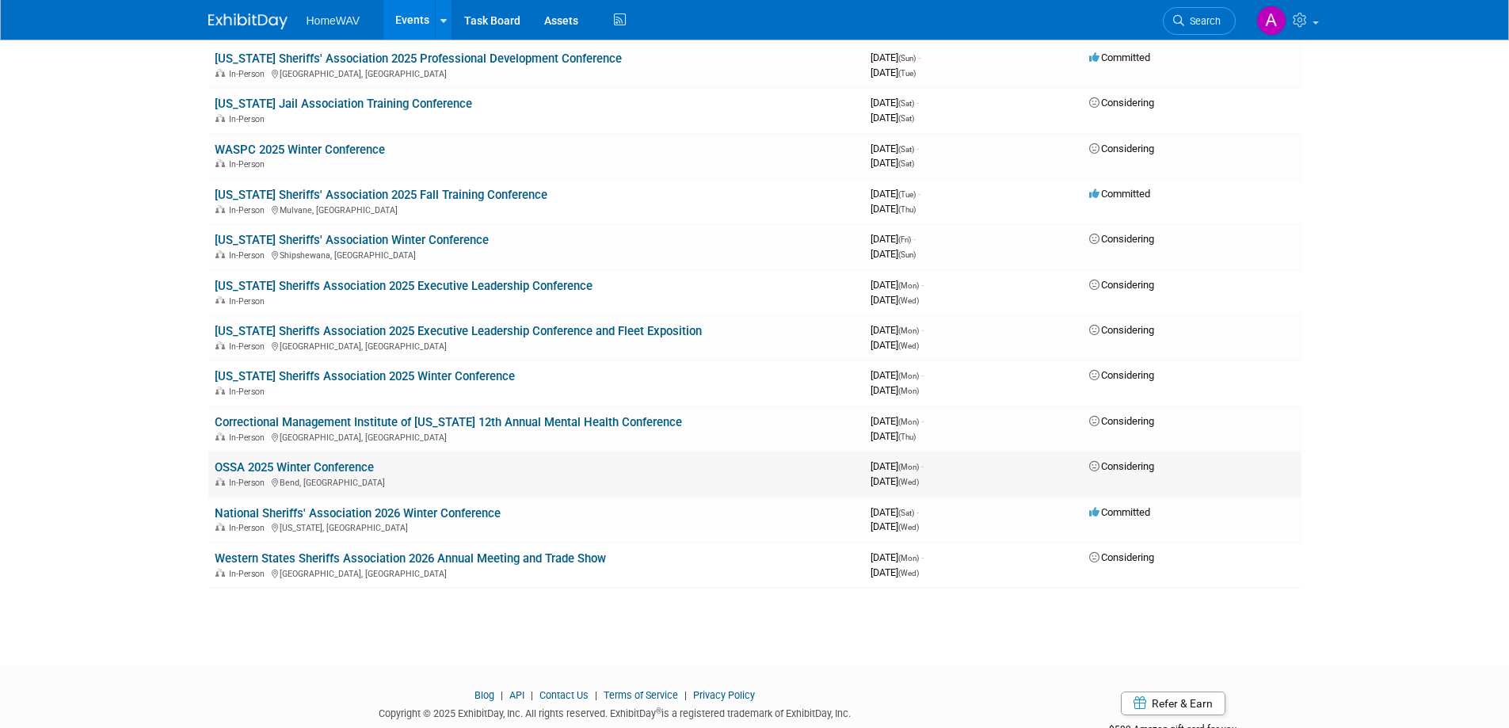
scroll to position [871, 0]
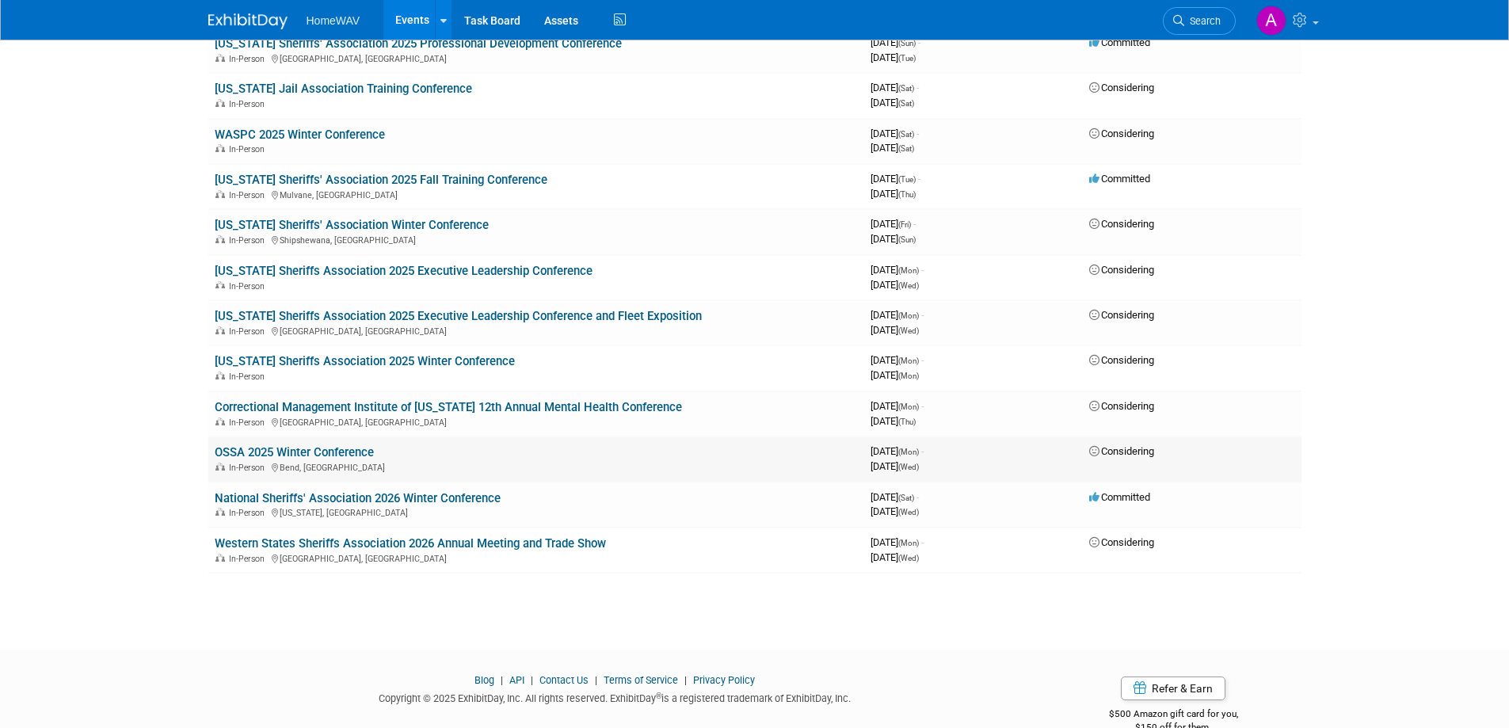
click at [318, 451] on link "OSSA 2025 Winter Conference" at bounding box center [294, 452] width 159 height 14
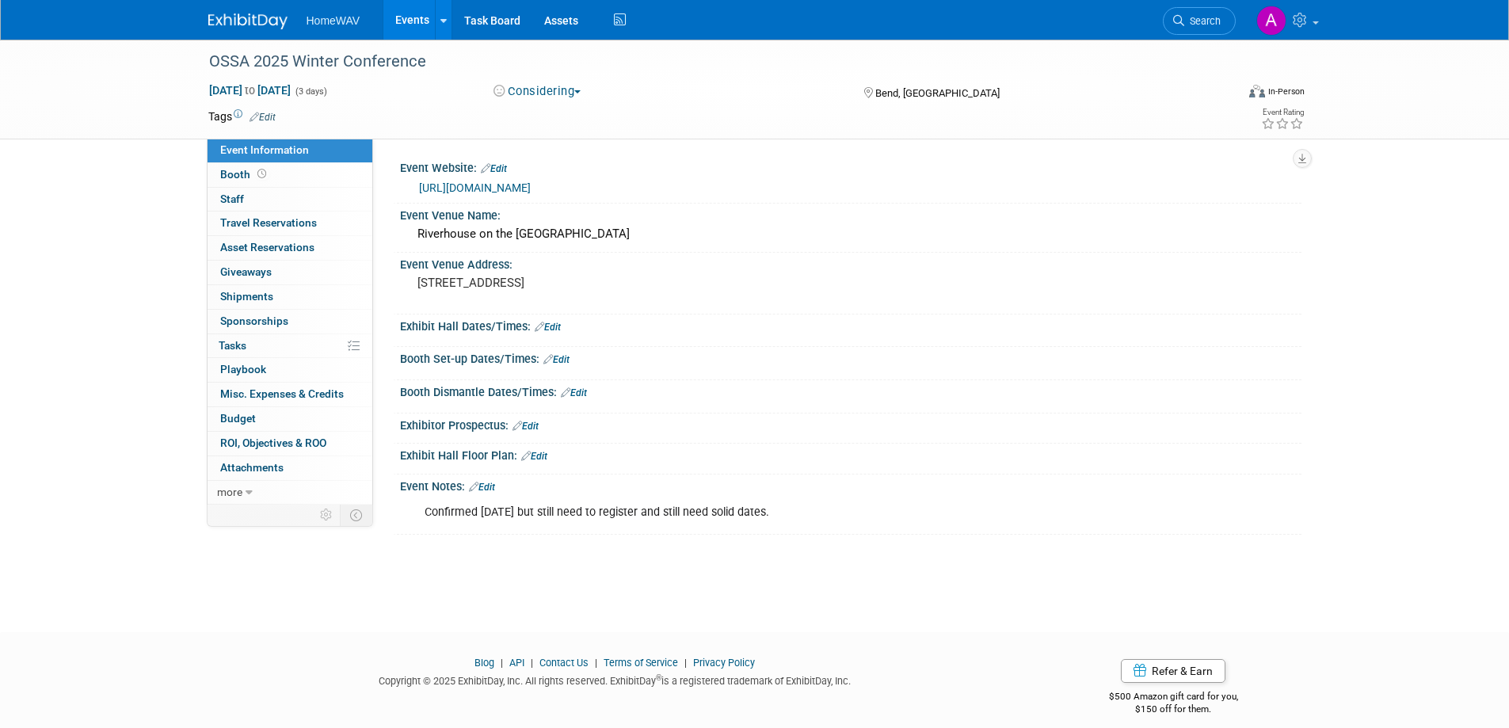
click at [414, 28] on link "Events" at bounding box center [412, 20] width 58 height 40
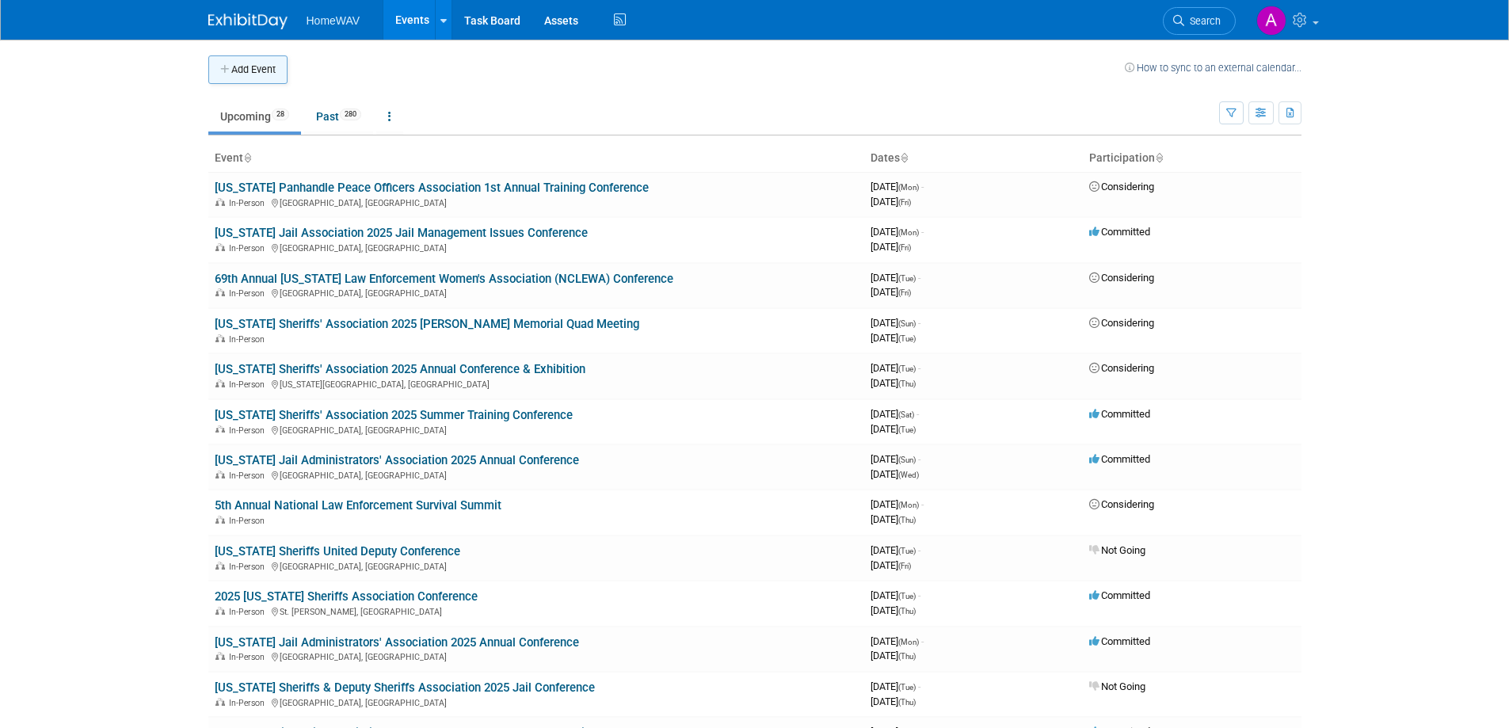
click at [264, 78] on button "Add Event" at bounding box center [247, 69] width 79 height 29
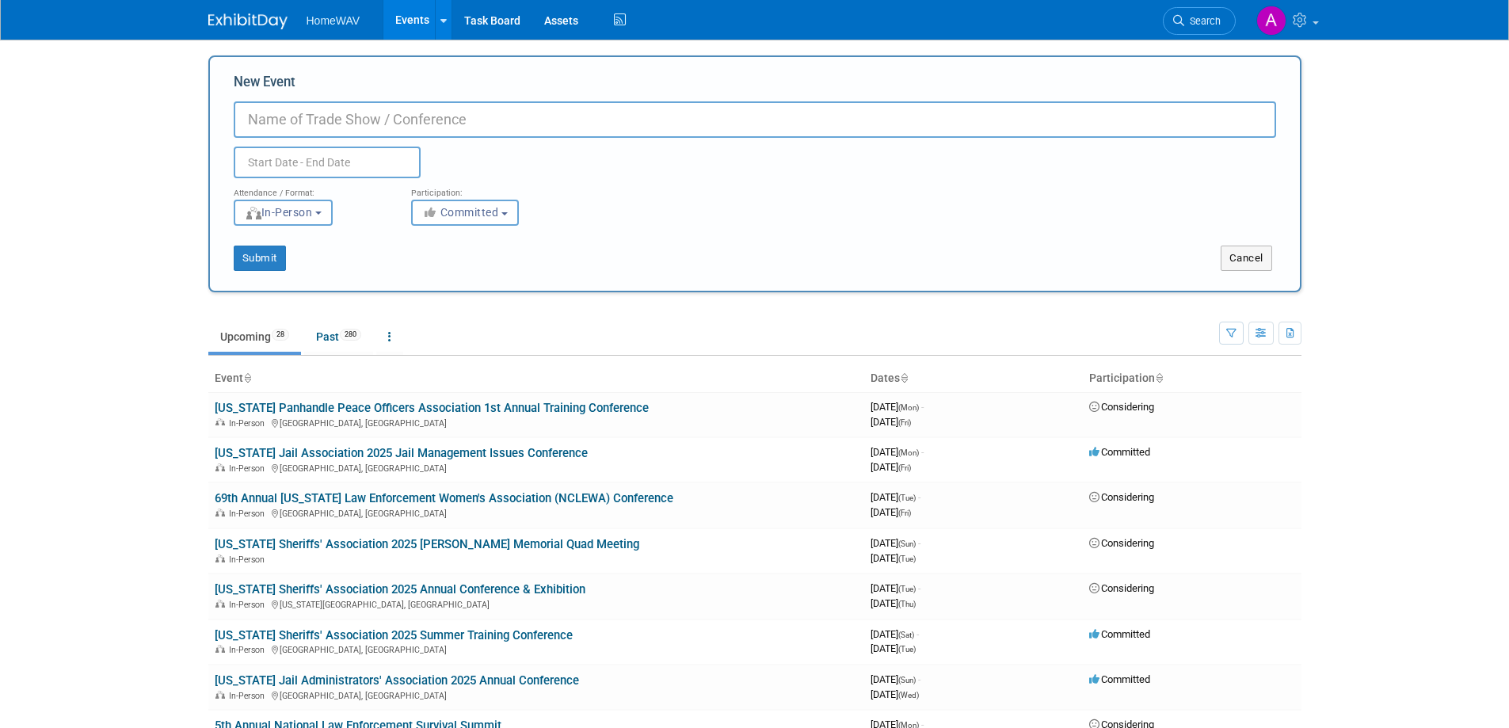
paste input "Nebraska Sheriffs' Association (NSA) and the Police Officers' Association of Ne…"
click at [866, 121] on input "Nebraska Sheriffs' Association (NSA) and the Police Officers' Association of Ne…" at bounding box center [755, 119] width 1042 height 36
paste input "2025 Nebraska Law Enforcement Conference"
type input "[US_STATE] Sheriffs' Association (NSA) and the Police Officers' Association of …"
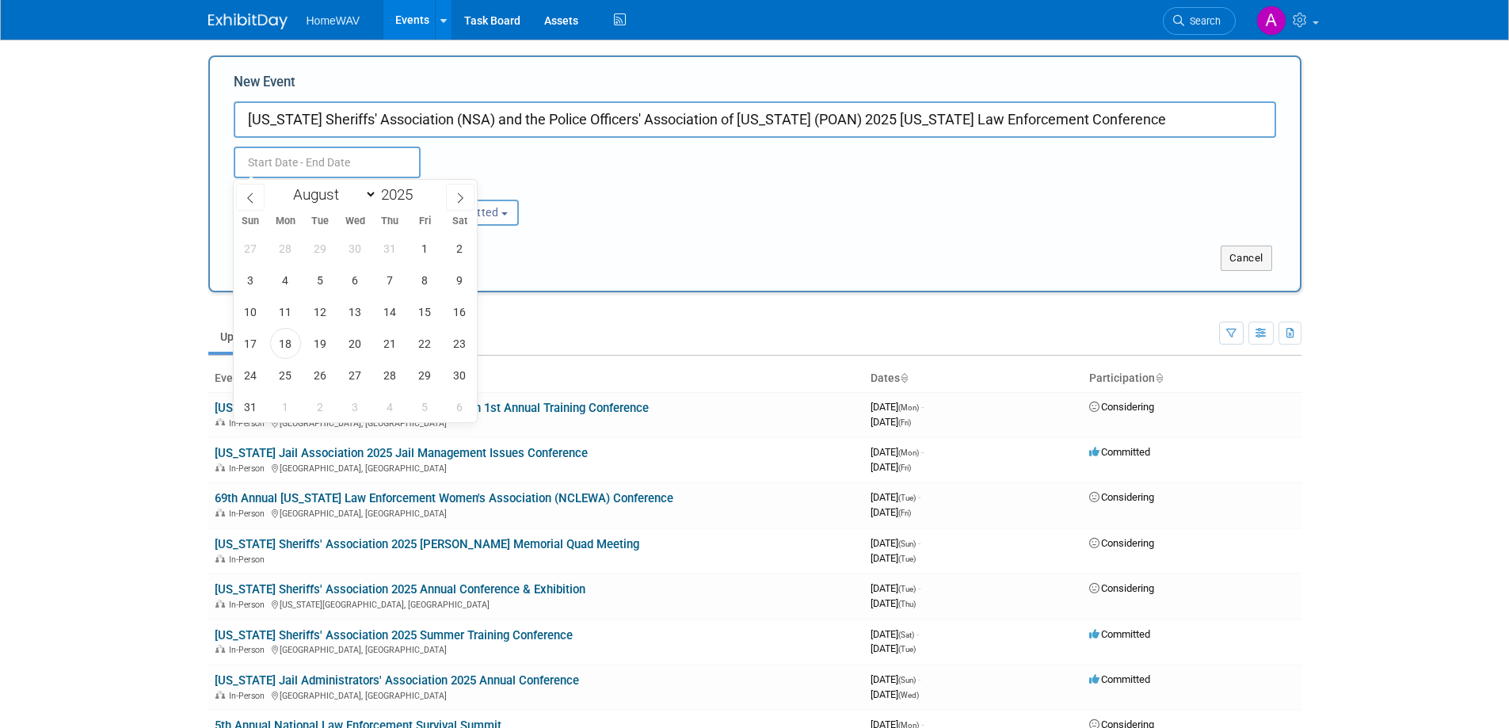
click at [263, 163] on input "text" at bounding box center [327, 163] width 187 height 32
click at [457, 188] on span at bounding box center [460, 197] width 29 height 27
select select "9"
click at [249, 285] on span "5" at bounding box center [250, 280] width 31 height 31
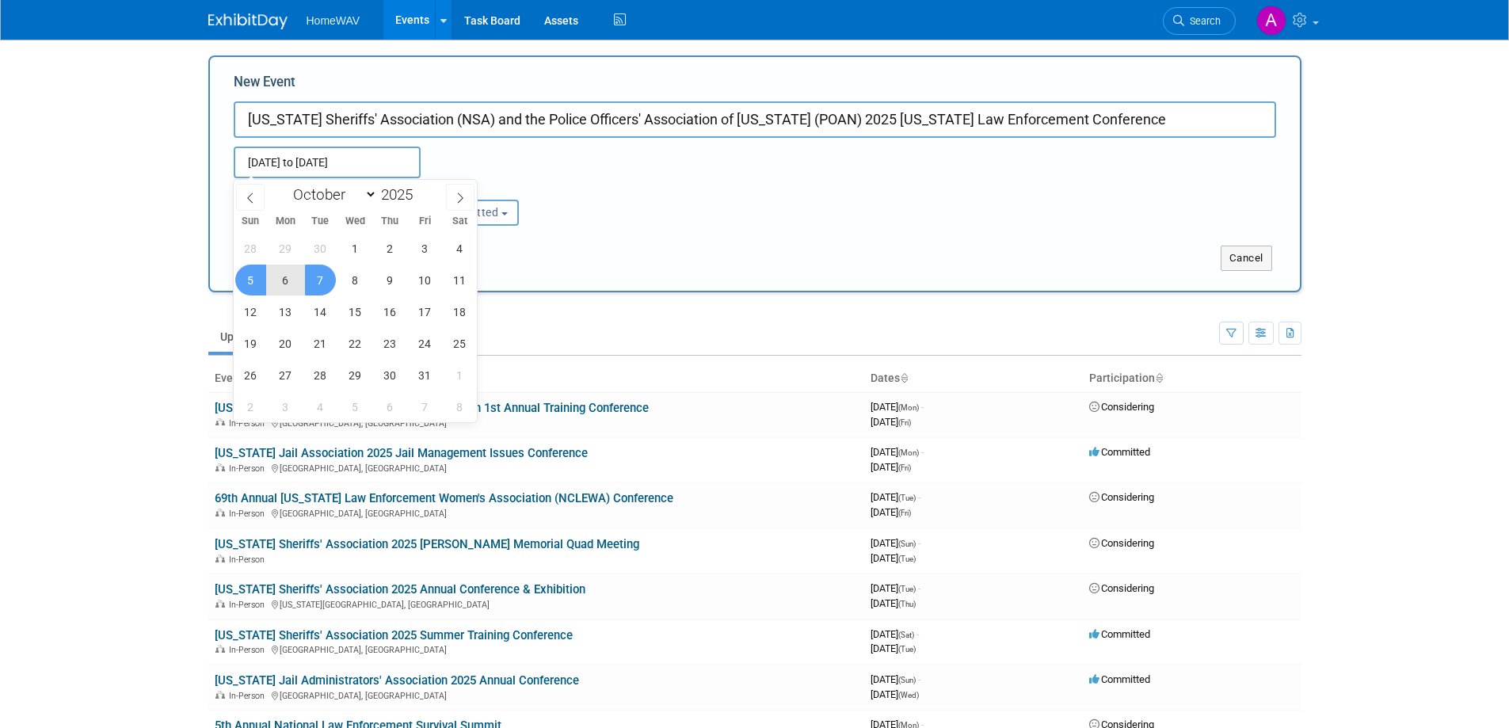
click at [327, 277] on span "7" at bounding box center [320, 280] width 31 height 31
type input "Oct 5, 2025 to Oct 7, 2025"
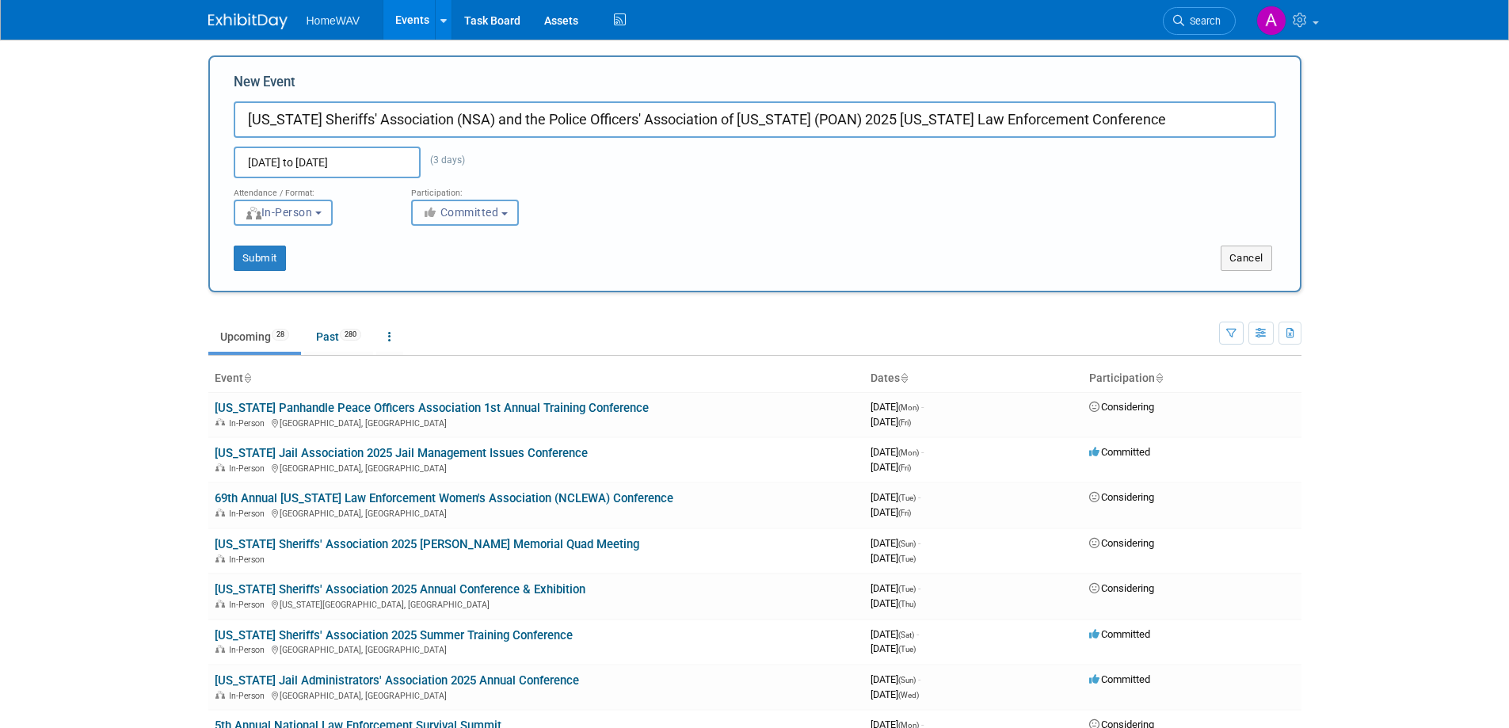
click at [467, 210] on span "Committed" at bounding box center [460, 212] width 77 height 13
click at [481, 270] on label "Considering" at bounding box center [472, 272] width 105 height 21
click at [426, 270] on input "Considering" at bounding box center [421, 273] width 10 height 10
select select "2"
click at [262, 261] on button "Submit" at bounding box center [260, 257] width 52 height 25
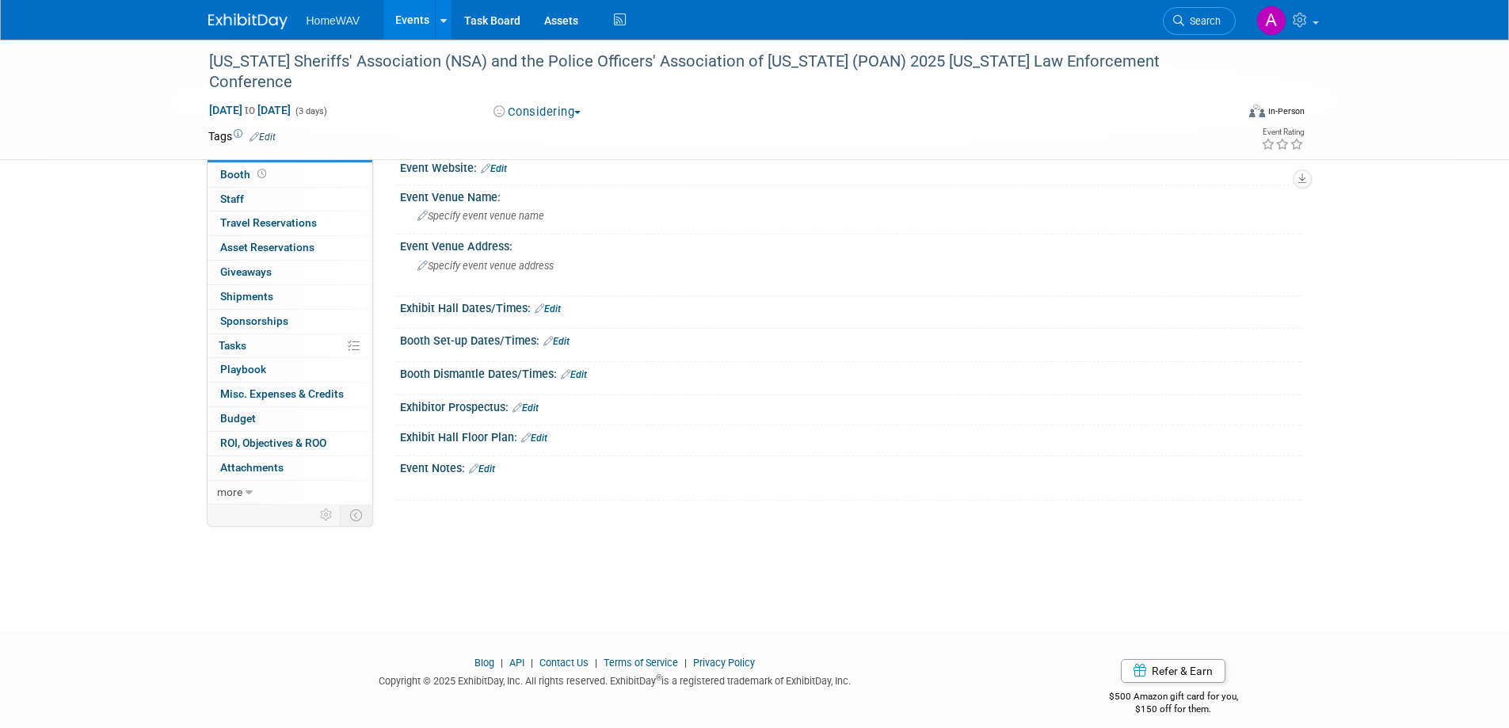
click at [557, 104] on button "Considering" at bounding box center [537, 112] width 99 height 17
click at [574, 171] on link "Not Going" at bounding box center [551, 182] width 125 height 22
click at [471, 273] on div "Specify event venue address" at bounding box center [588, 271] width 352 height 36
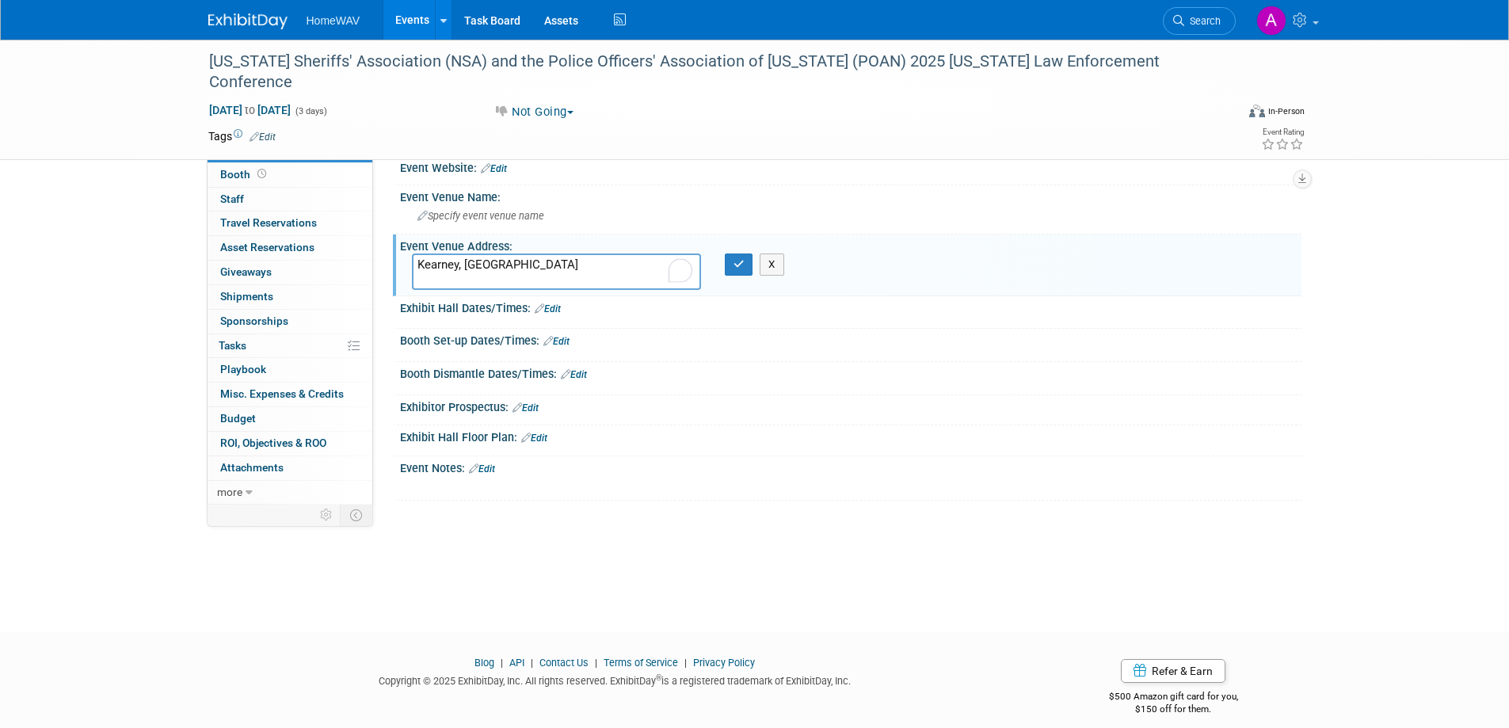
type textarea "Kearney, [GEOGRAPHIC_DATA]"
click at [723, 266] on div "X" at bounding box center [744, 264] width 63 height 22
click at [733, 267] on icon "button" at bounding box center [738, 264] width 11 height 10
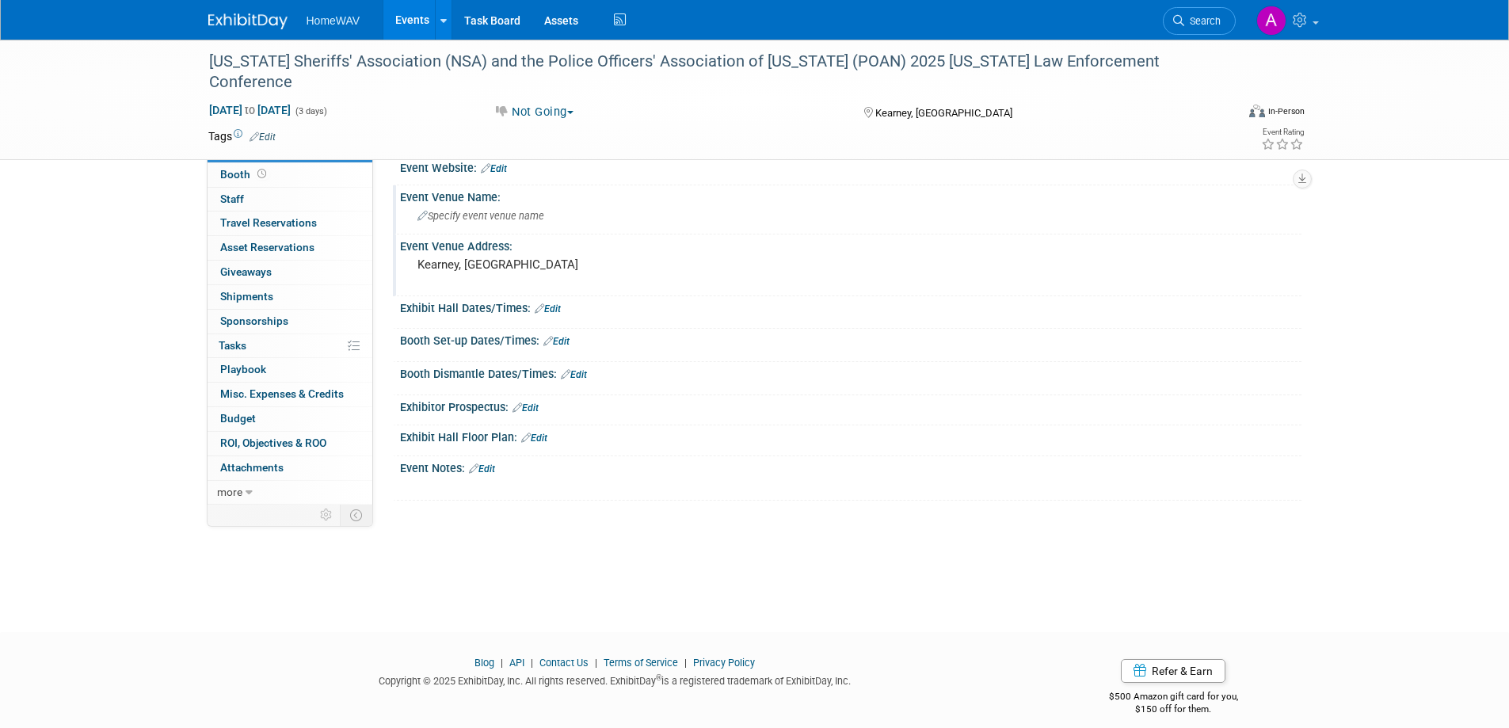
click at [456, 220] on span "Specify event venue name" at bounding box center [480, 216] width 127 height 12
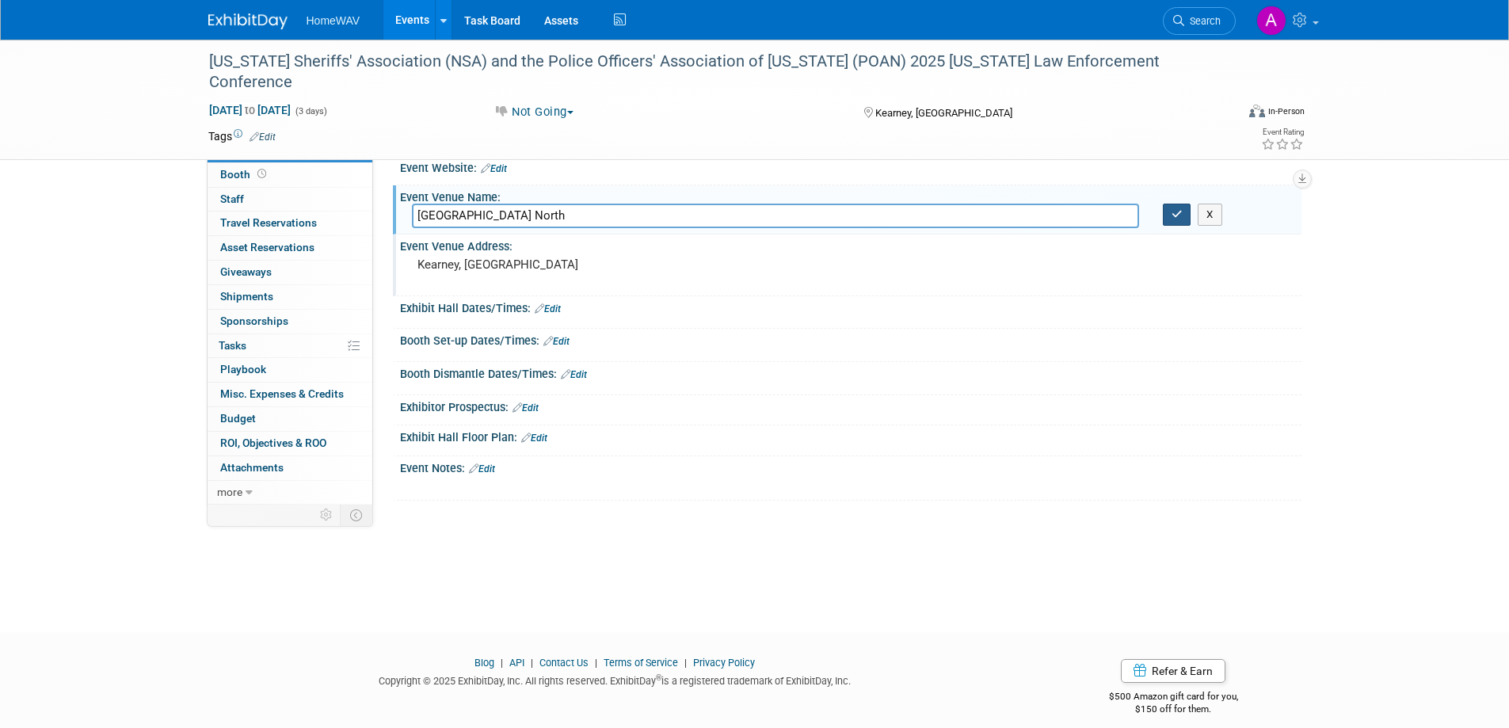
type input "Younes Conference Center North"
click at [1174, 213] on icon "button" at bounding box center [1176, 214] width 11 height 10
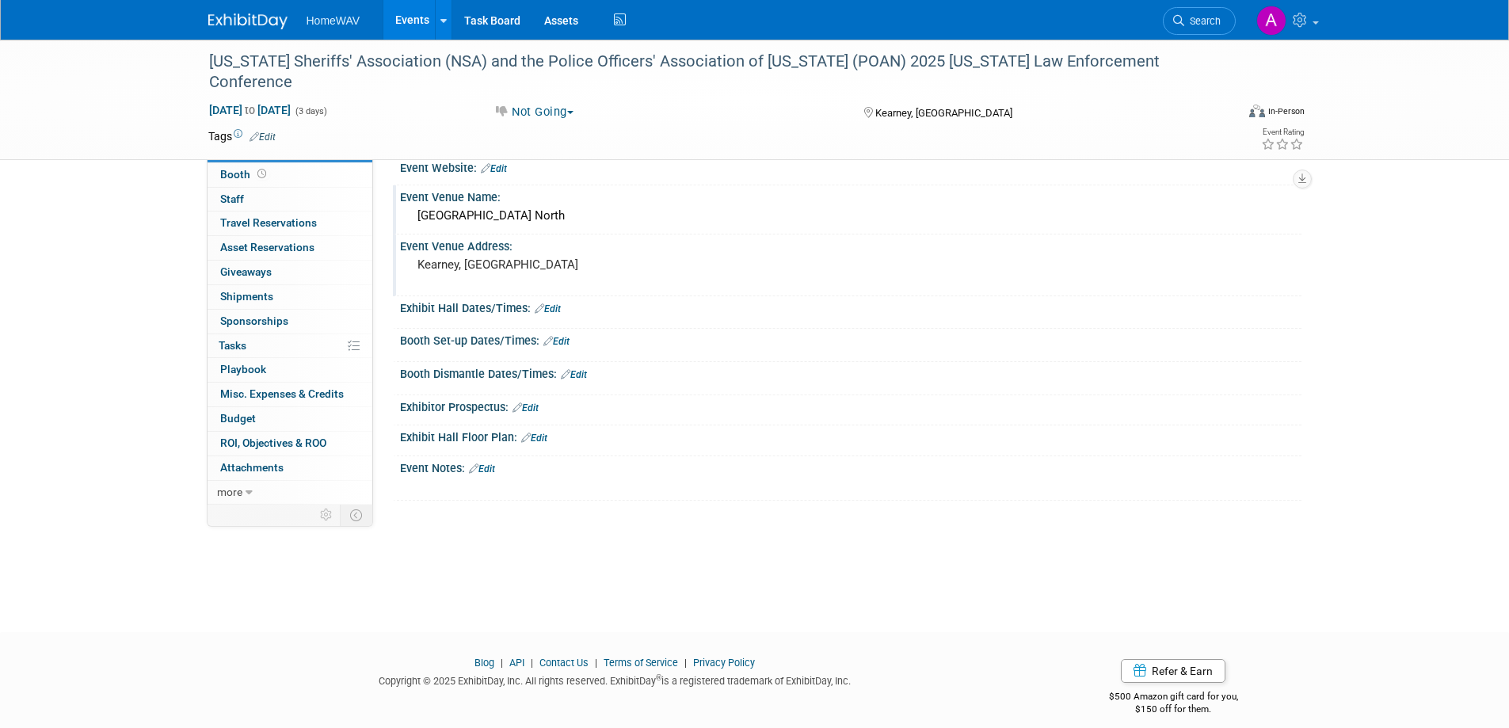
click at [491, 468] on link "Edit" at bounding box center [482, 468] width 26 height 11
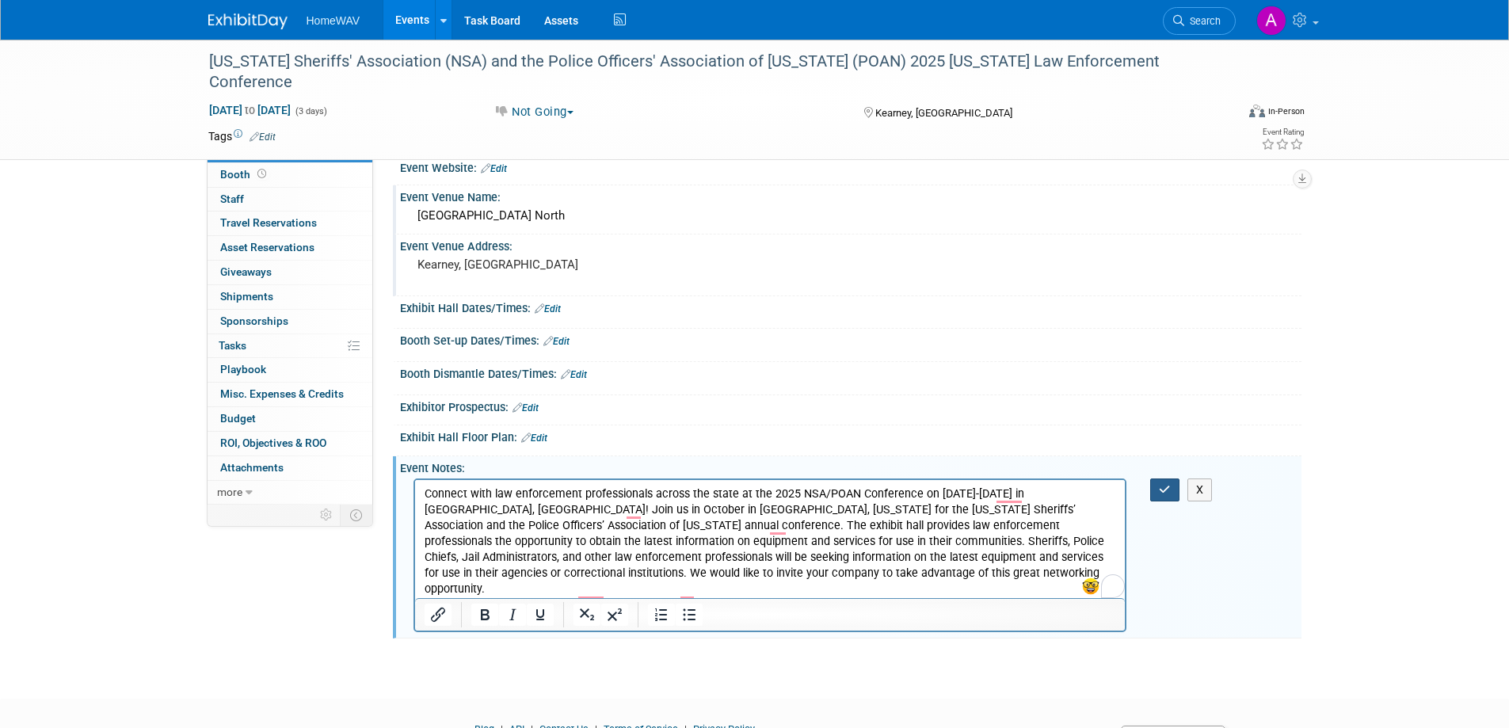
click at [1165, 488] on icon "button" at bounding box center [1165, 489] width 12 height 11
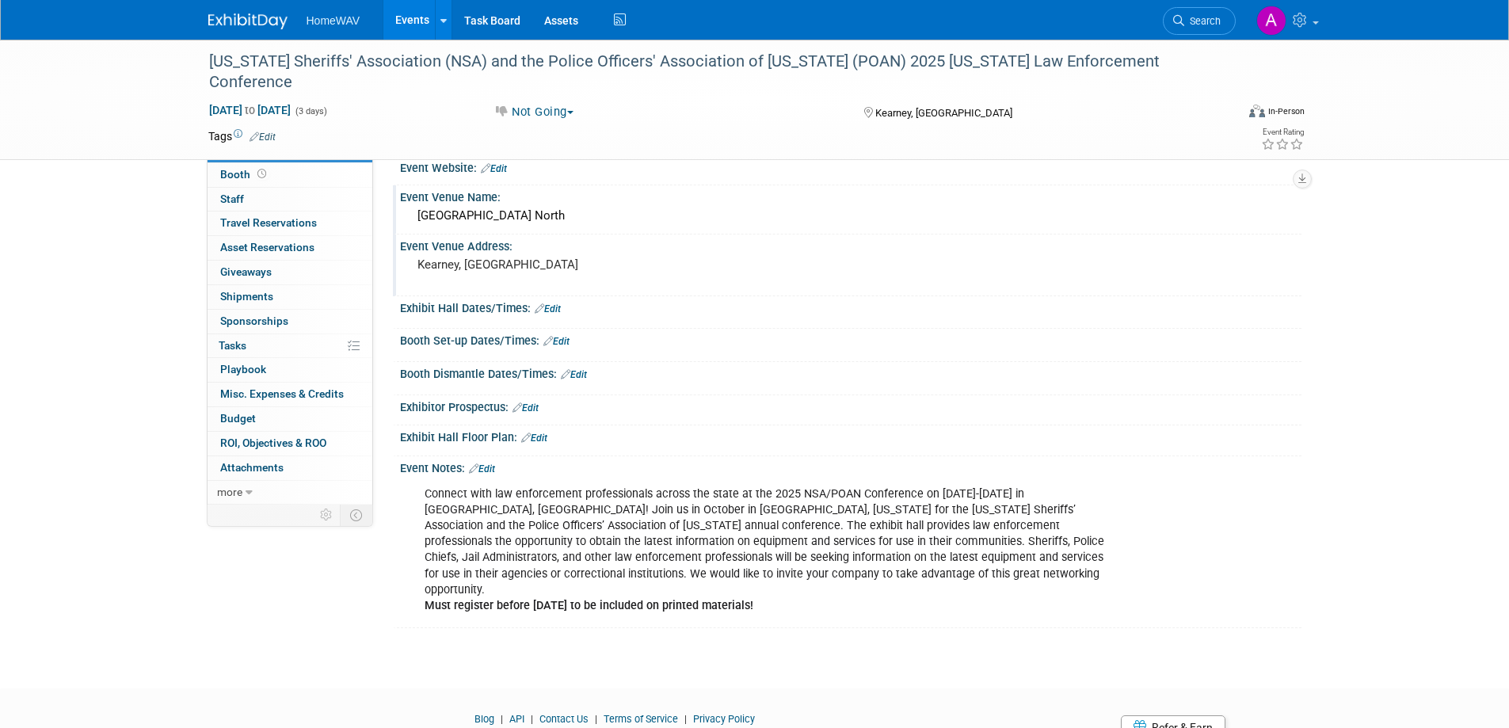
click at [500, 169] on link "Edit" at bounding box center [494, 168] width 26 height 11
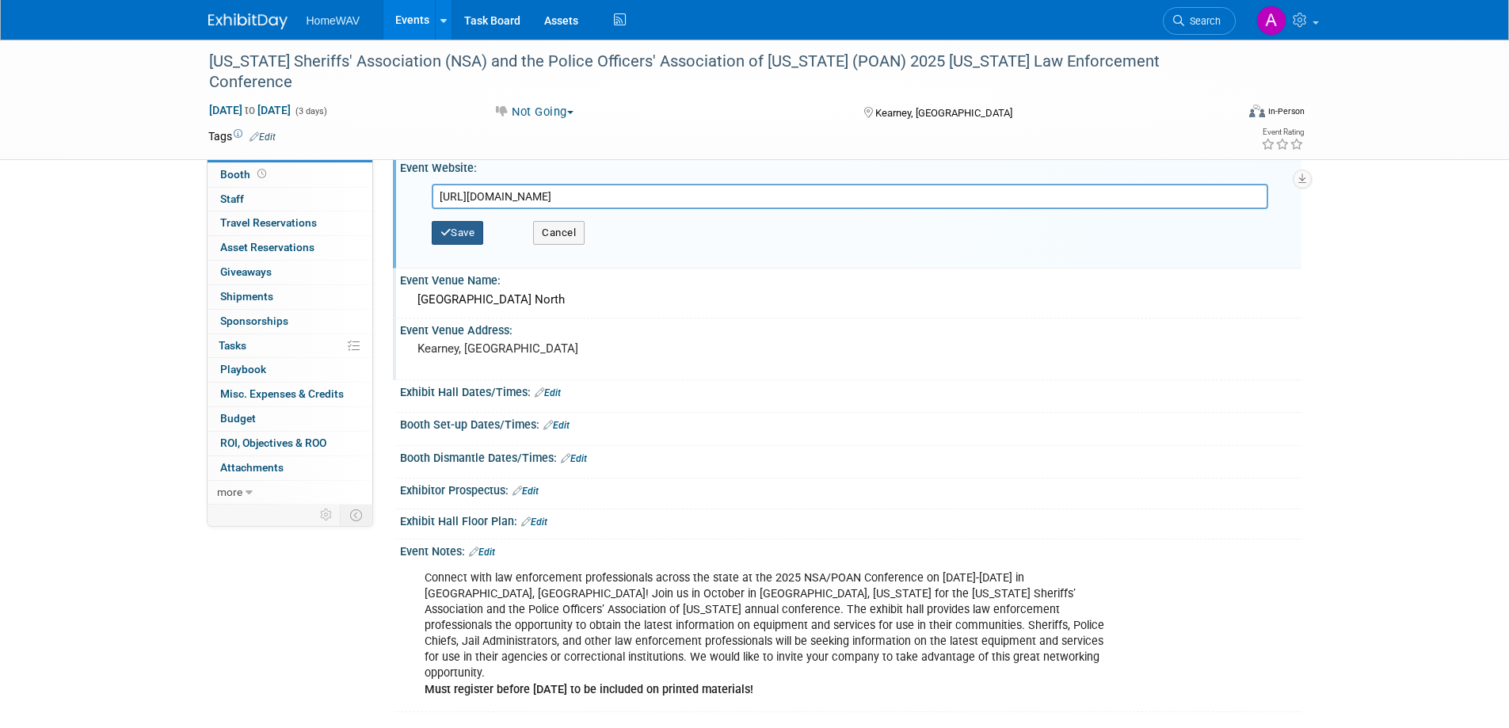
type input "https://poan.growthzoneapp.com/ap/Events/Register/qWFG7weSkCQCe"
click at [454, 238] on button "Save" at bounding box center [458, 233] width 52 height 24
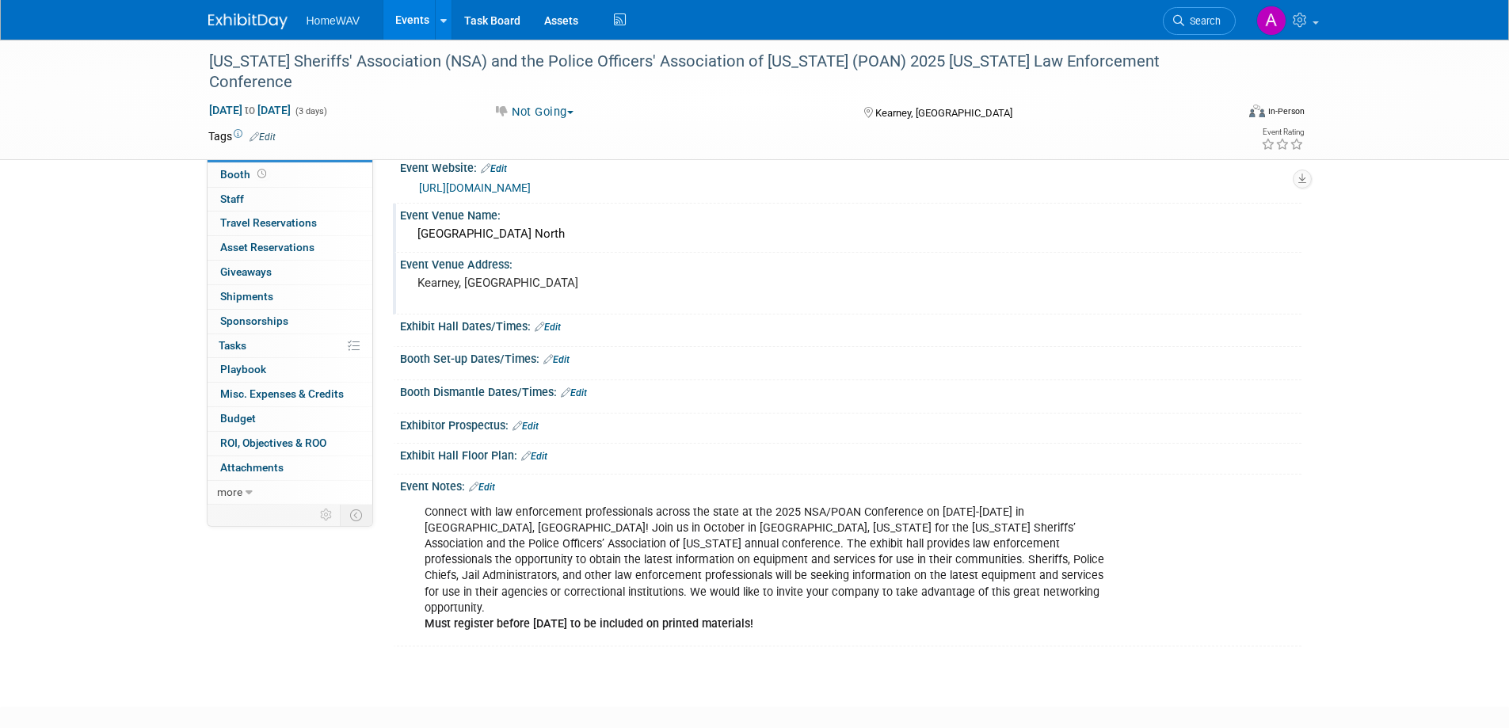
click at [485, 487] on link "Edit" at bounding box center [482, 486] width 26 height 11
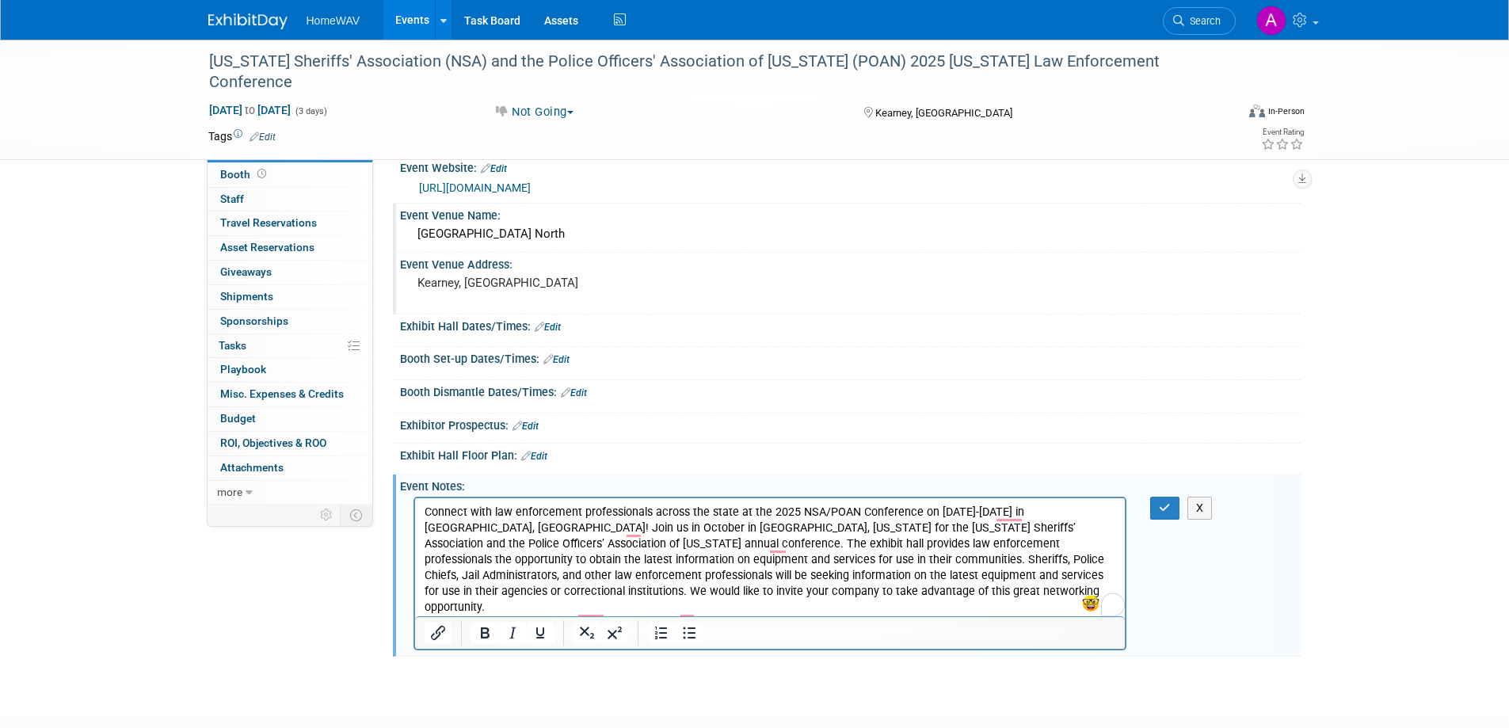
click at [818, 605] on p "Connect with law enforcement professionals across the state at the 2025 NSA/POA…" at bounding box center [770, 568] width 692 height 128
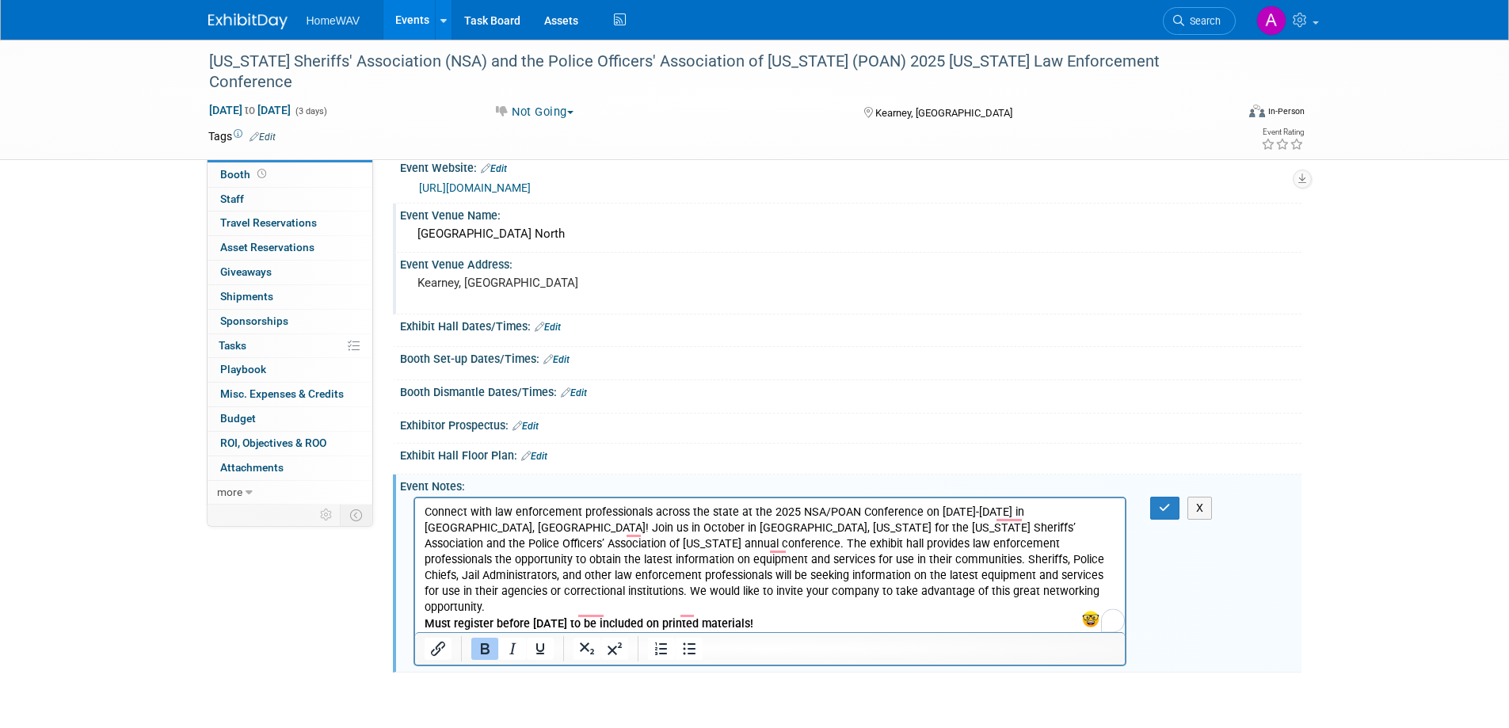
click at [425, 617] on b "Must register before Sept. 14, 2025 to be included on printed materials!" at bounding box center [588, 623] width 329 height 13
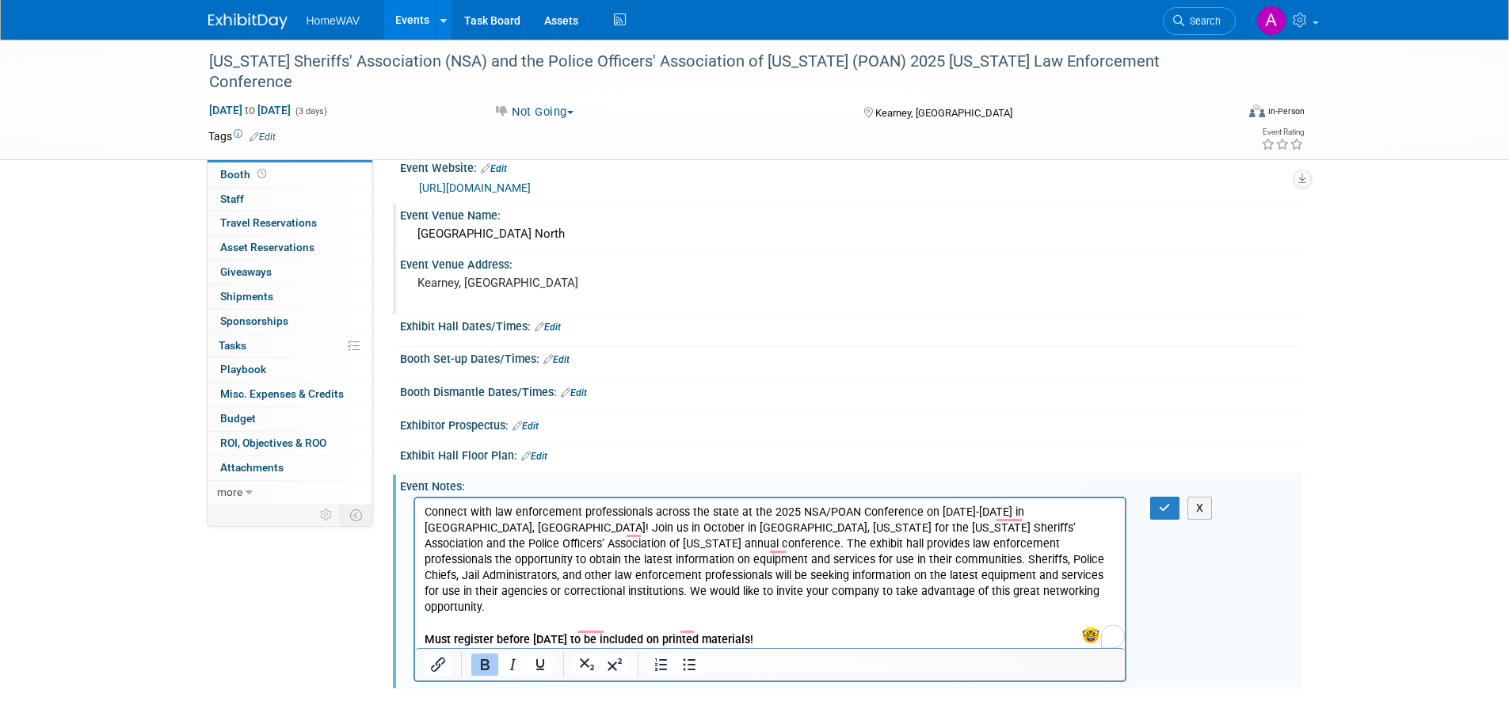
click at [823, 648] on p "To enrich screen reader interactions, please activate Accessibility in Grammarl…" at bounding box center [770, 656] width 692 height 16
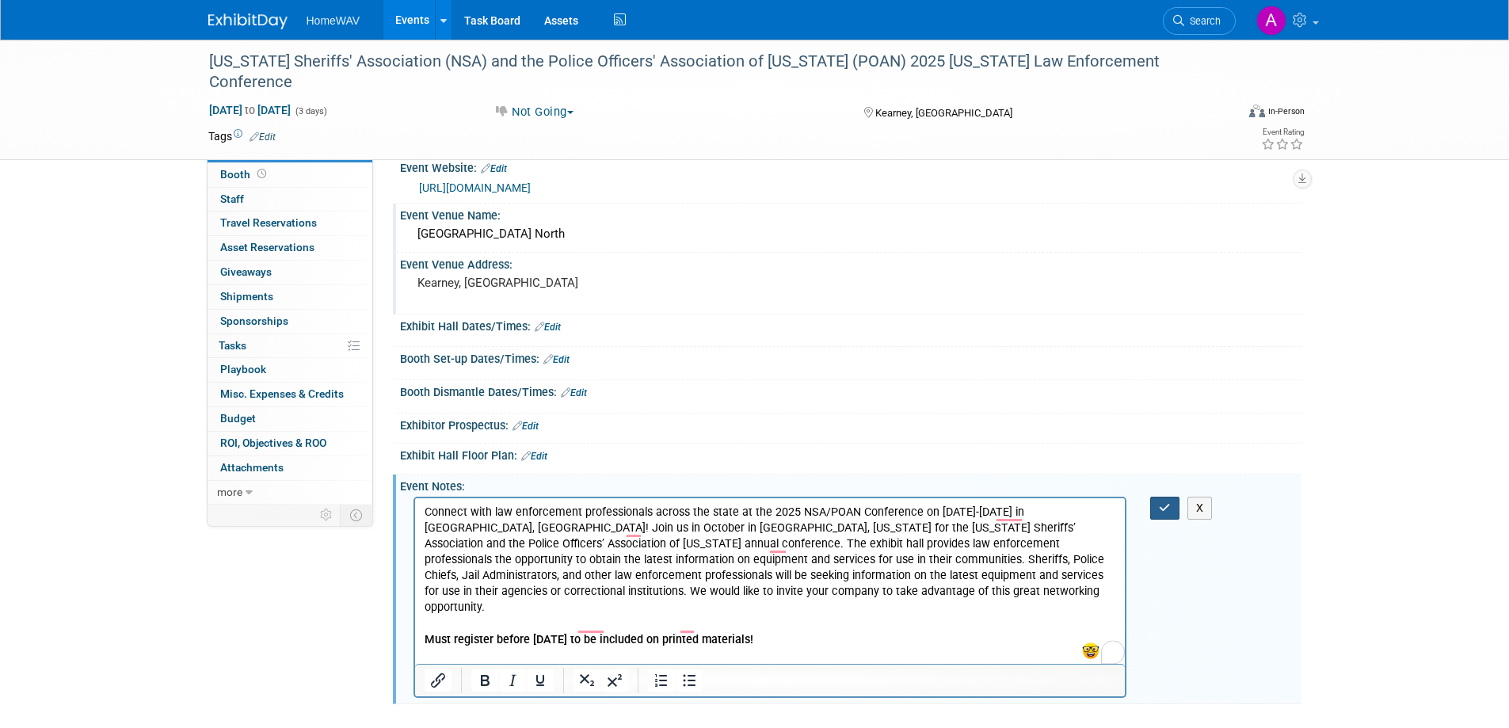
click at [1163, 501] on button "button" at bounding box center [1164, 508] width 29 height 23
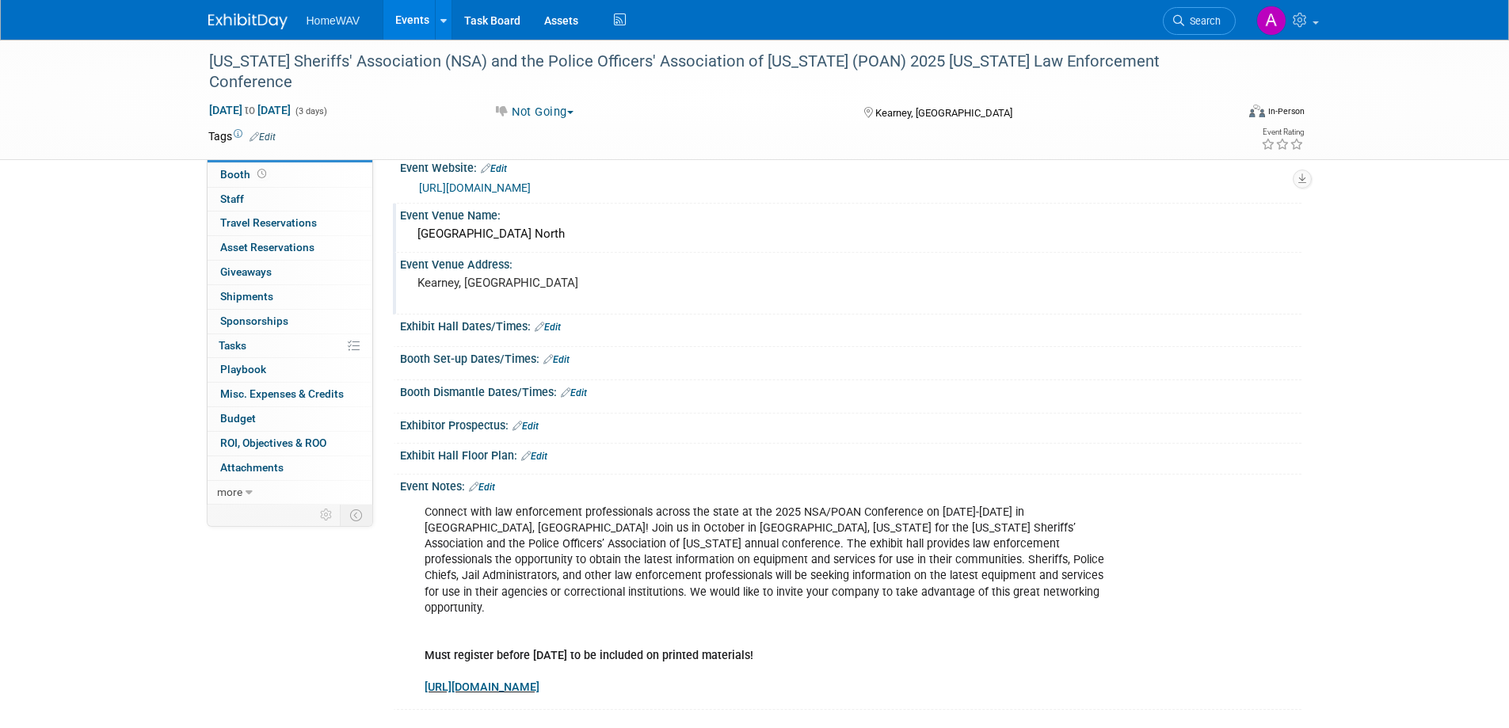
click at [484, 485] on link "Edit" at bounding box center [482, 486] width 26 height 11
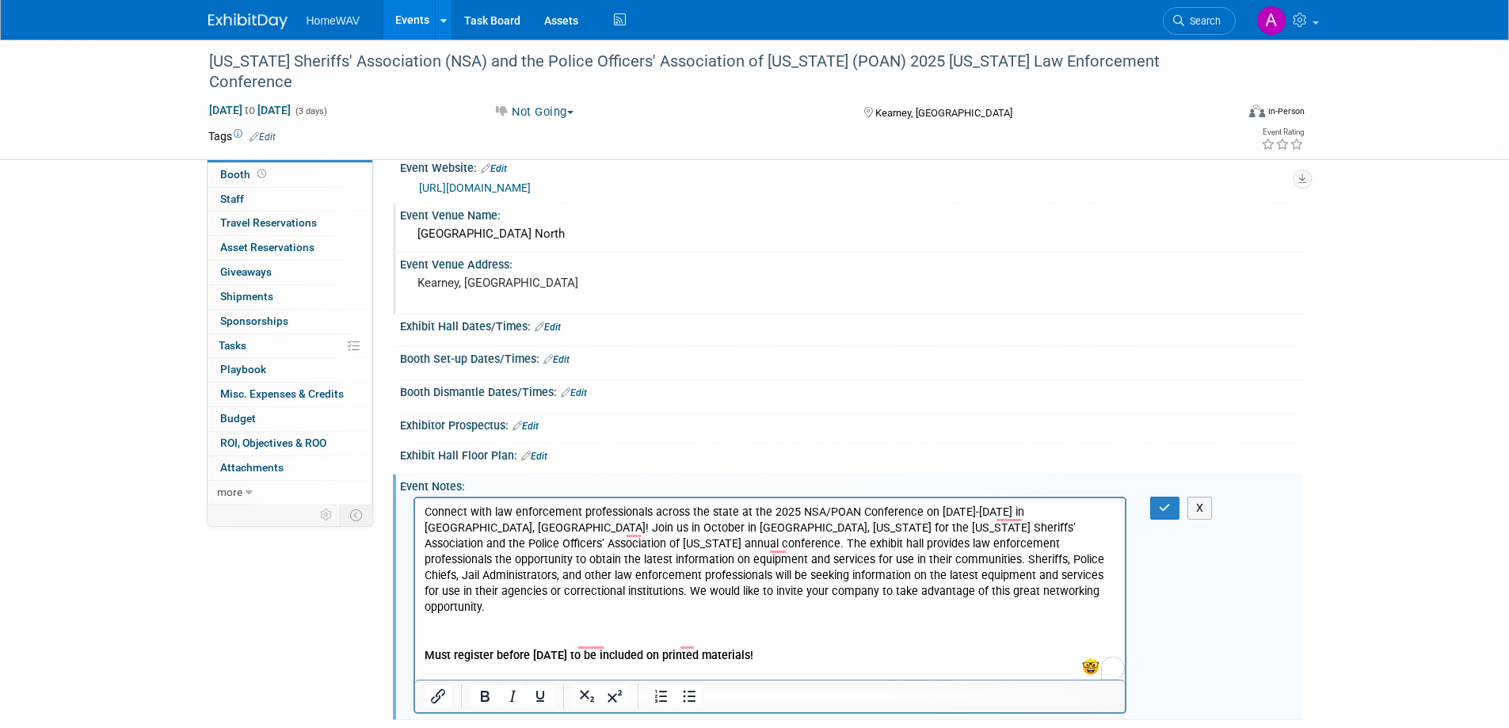
click at [450, 615] on p "Connect with law enforcement professionals across the state at the 2025 NSA/POA…" at bounding box center [770, 599] width 692 height 191
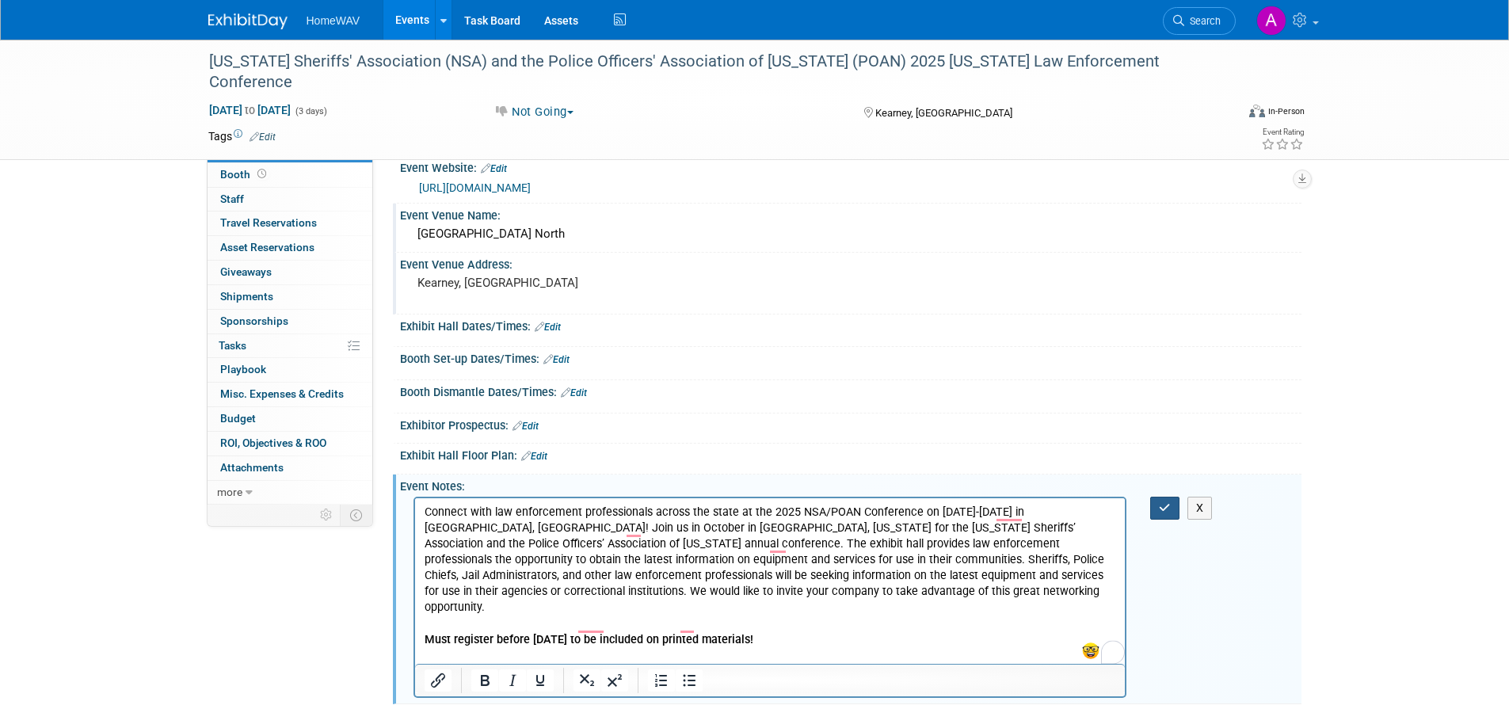
click at [1170, 504] on icon "button" at bounding box center [1165, 507] width 12 height 11
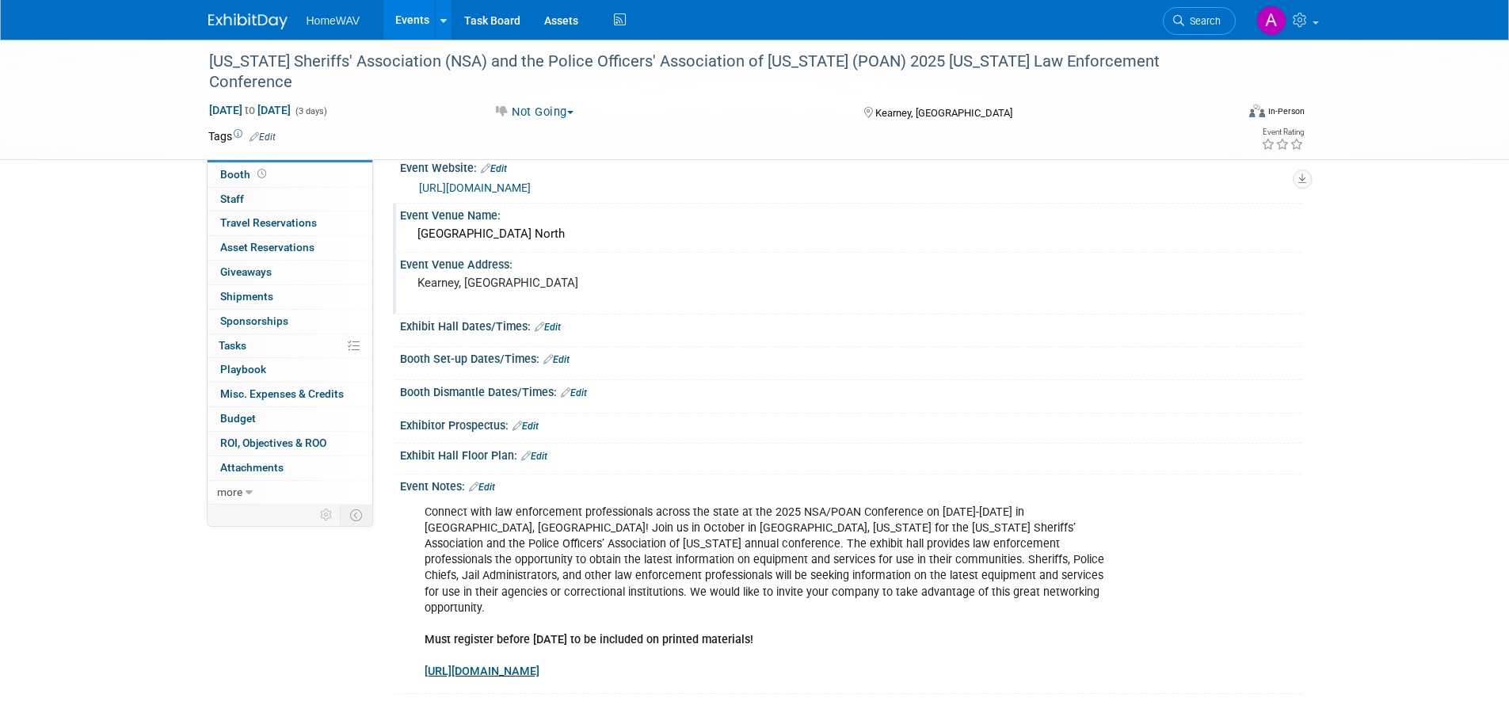
click at [409, 15] on link "Events" at bounding box center [412, 20] width 58 height 40
